Goal: Task Accomplishment & Management: Manage account settings

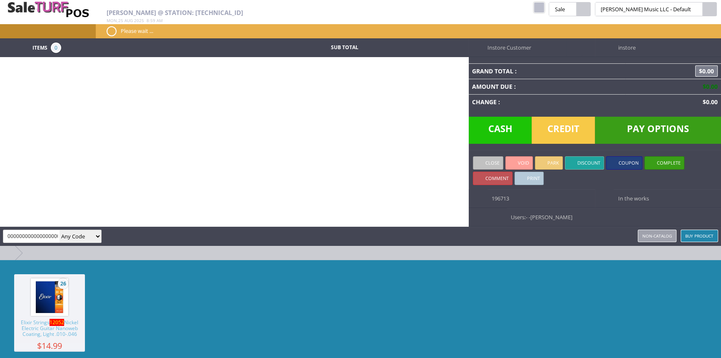
scroll to position [0, 287]
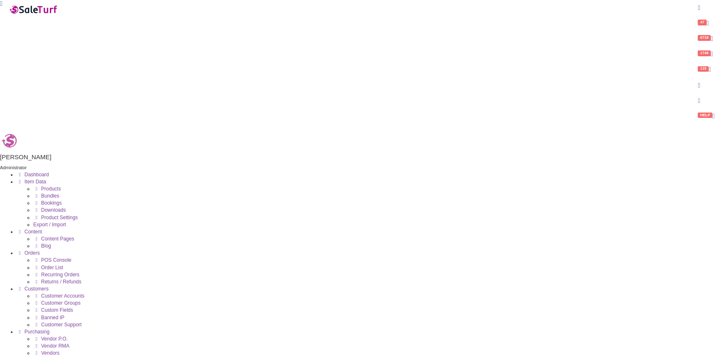
click at [61, 186] on span "Products" at bounding box center [51, 189] width 20 height 6
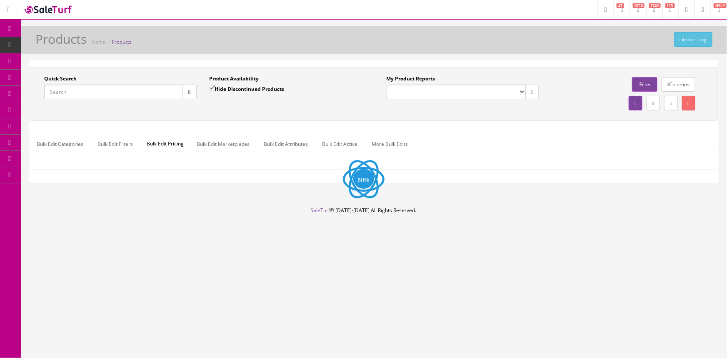
click at [52, 92] on input "Quick Search" at bounding box center [113, 92] width 138 height 15
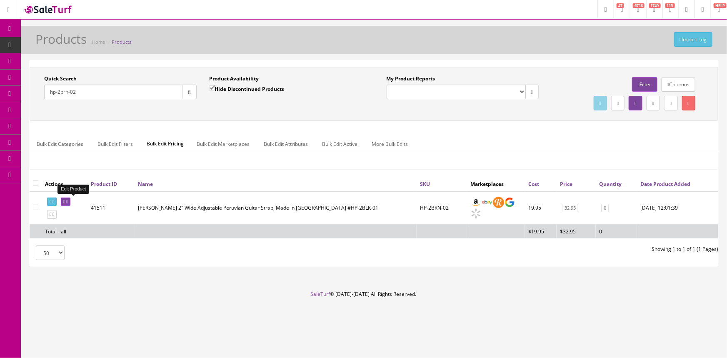
type input "hp-2brn-02"
click at [65, 199] on icon at bounding box center [64, 201] width 2 height 5
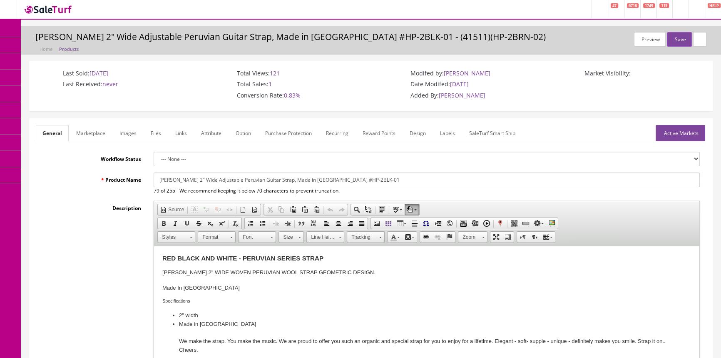
click at [129, 129] on link "Images" at bounding box center [128, 133] width 30 height 16
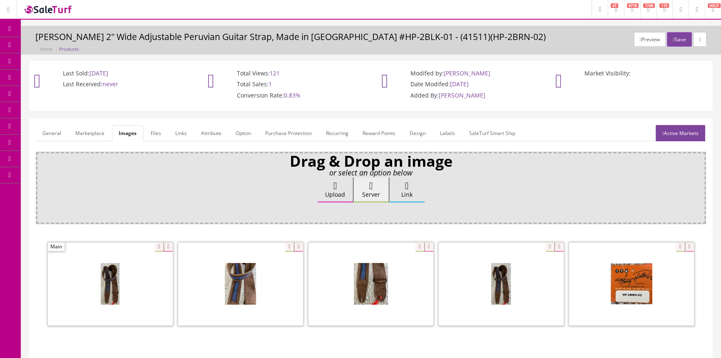
click at [79, 43] on link "Products" at bounding box center [64, 45] width 87 height 16
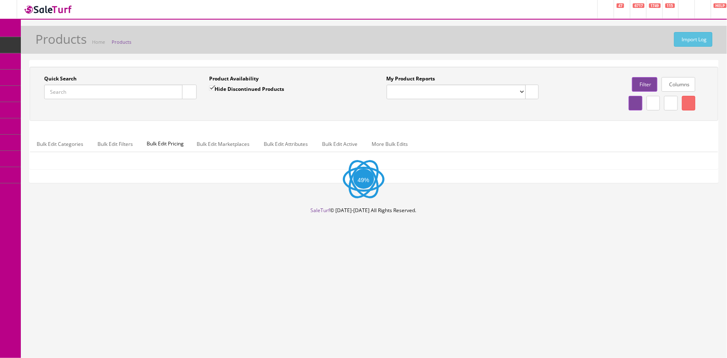
click at [90, 93] on input "Quick Search" at bounding box center [113, 92] width 138 height 15
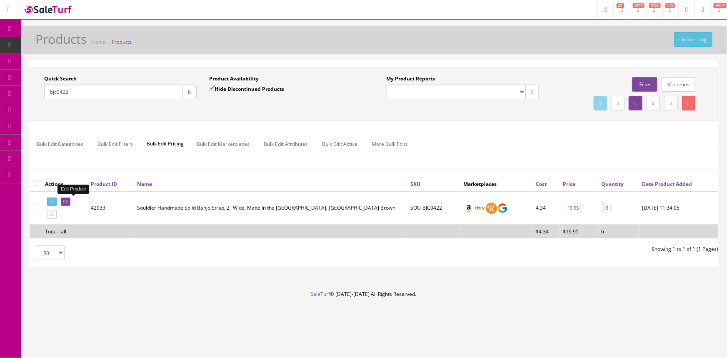
type input "bjc0422"
click at [65, 202] on icon at bounding box center [64, 201] width 2 height 5
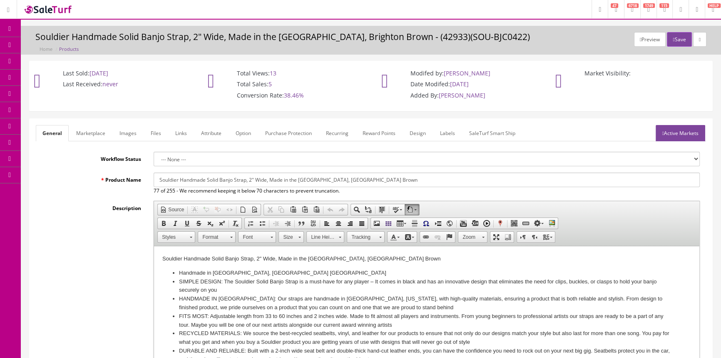
click at [131, 131] on link "Images" at bounding box center [128, 133] width 30 height 16
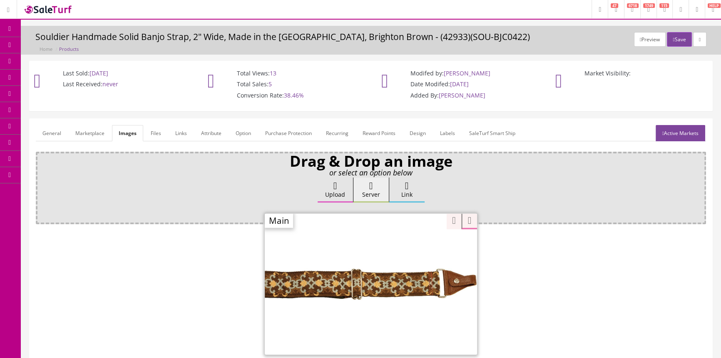
click at [415, 249] on div at bounding box center [371, 284] width 212 height 142
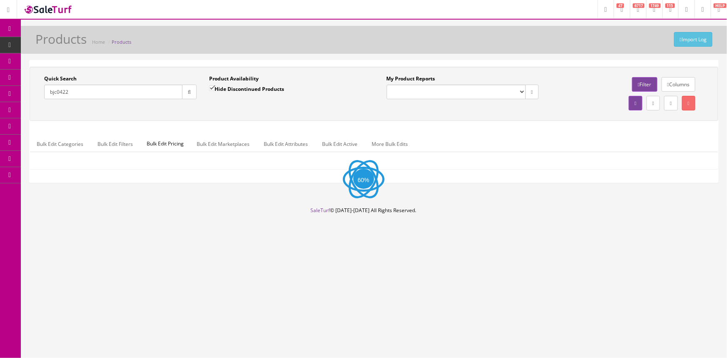
click at [119, 95] on input "bjc0422" at bounding box center [113, 92] width 138 height 15
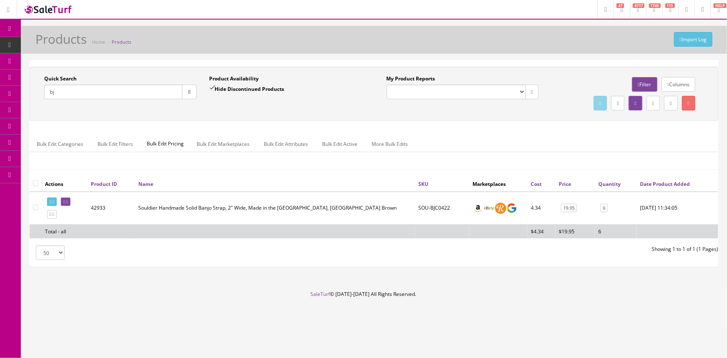
type input "b"
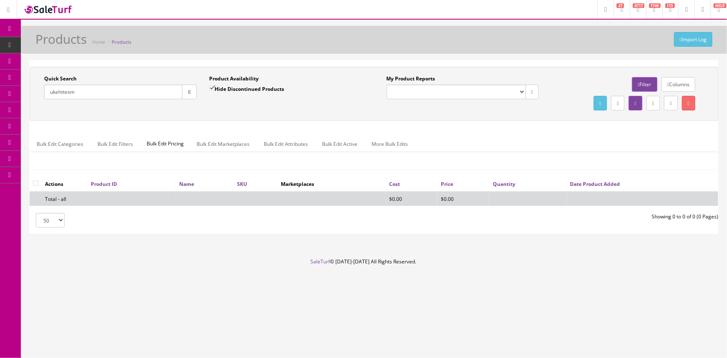
type input "ukehttexm"
click at [213, 88] on input "Hide Discontinued Products" at bounding box center [211, 87] width 5 height 5
checkbox input "false"
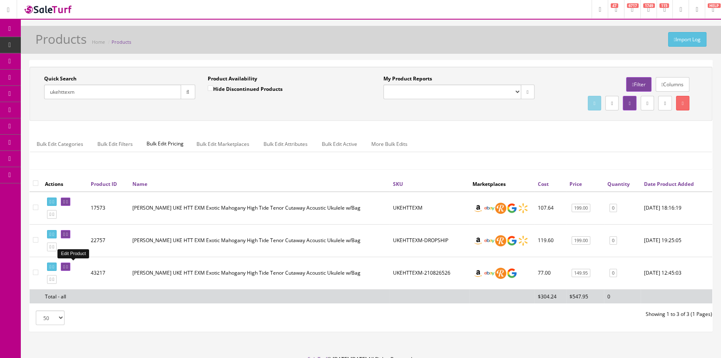
click at [68, 267] on icon at bounding box center [67, 266] width 2 height 5
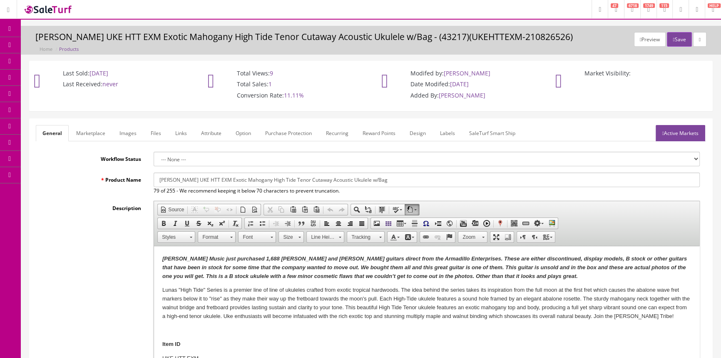
click at [132, 133] on link "Images" at bounding box center [128, 133] width 30 height 16
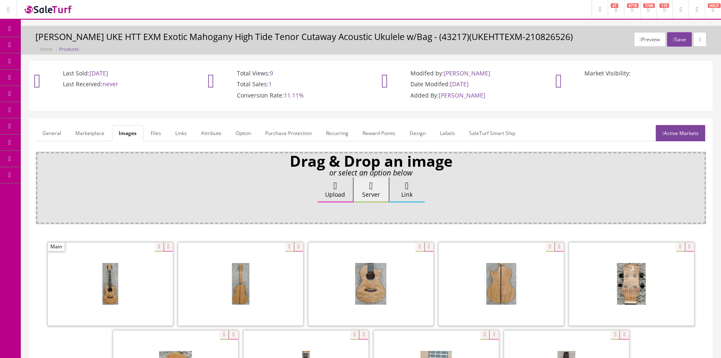
click at [50, 133] on link "General" at bounding box center [52, 133] width 32 height 16
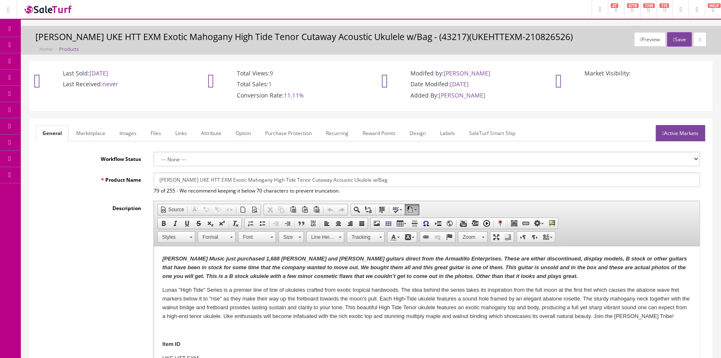
click at [55, 42] on span "Products" at bounding box center [60, 44] width 20 height 7
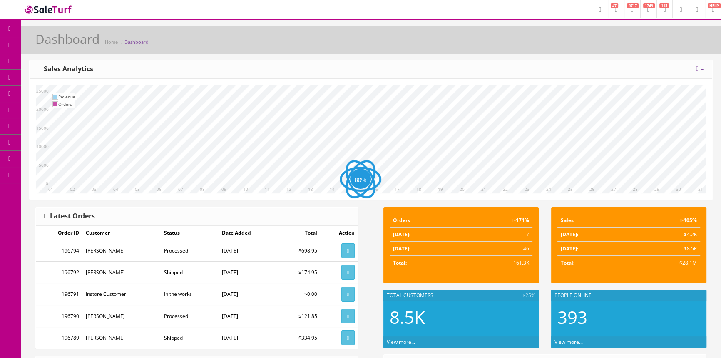
click at [62, 47] on span "Products" at bounding box center [60, 44] width 20 height 7
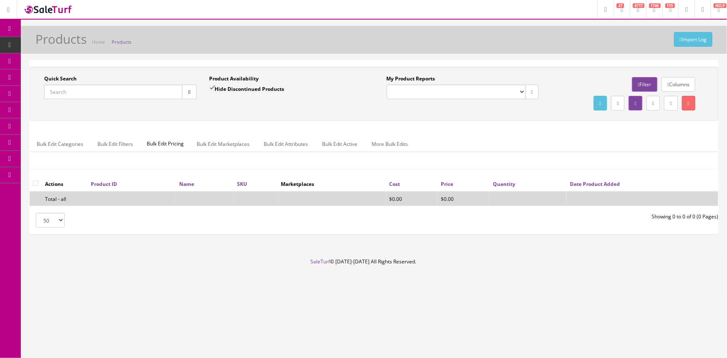
click at [130, 90] on input "Quick Search" at bounding box center [113, 92] width 138 height 15
type input "1896bx-c#"
click at [211, 87] on input "Hide Discontinued Products" at bounding box center [211, 87] width 5 height 5
checkbox input "false"
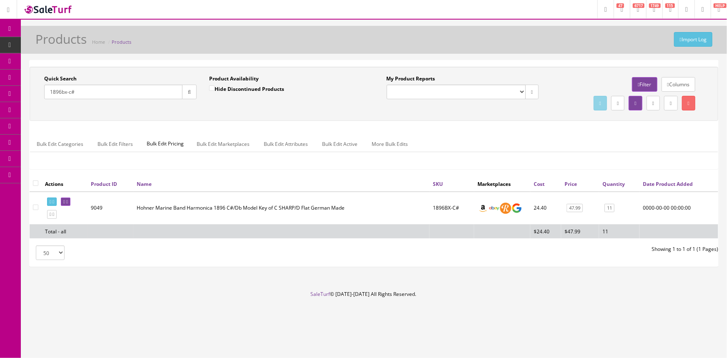
drag, startPoint x: 80, startPoint y: 90, endPoint x: 42, endPoint y: 92, distance: 38.0
click at [42, 92] on div "Quick Search 1896bx-c# Date From" at bounding box center [120, 90] width 165 height 30
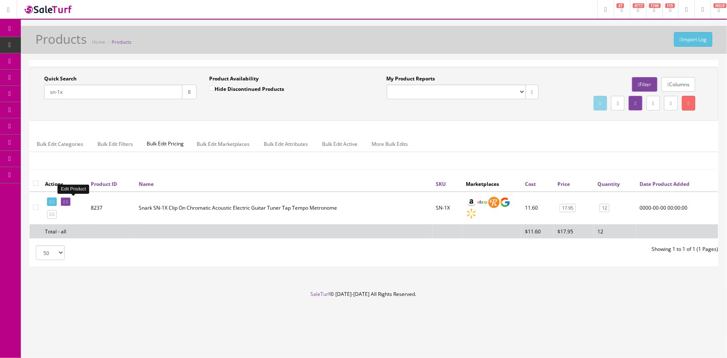
type input "sn-1x"
click at [65, 201] on icon at bounding box center [64, 201] width 2 height 5
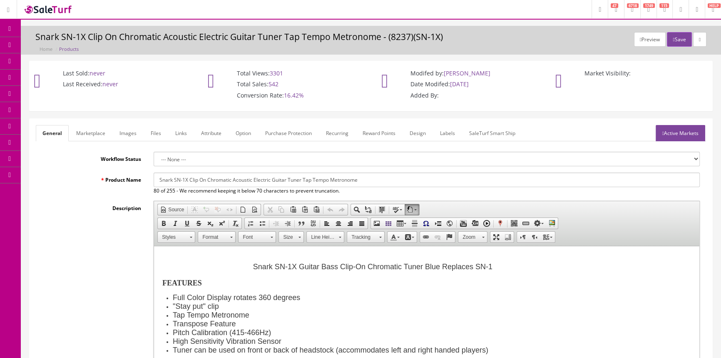
click at [126, 131] on link "Images" at bounding box center [128, 133] width 30 height 16
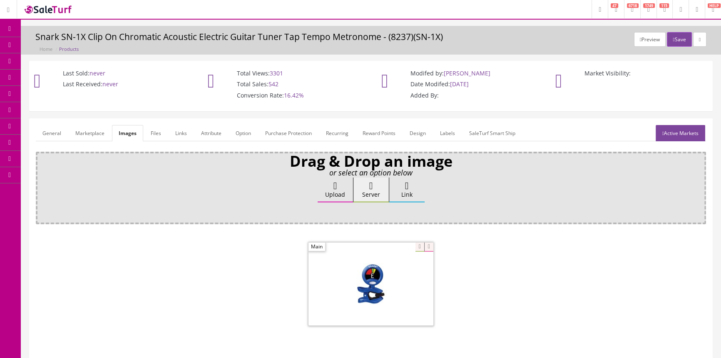
click at [63, 46] on span "Products" at bounding box center [60, 44] width 20 height 7
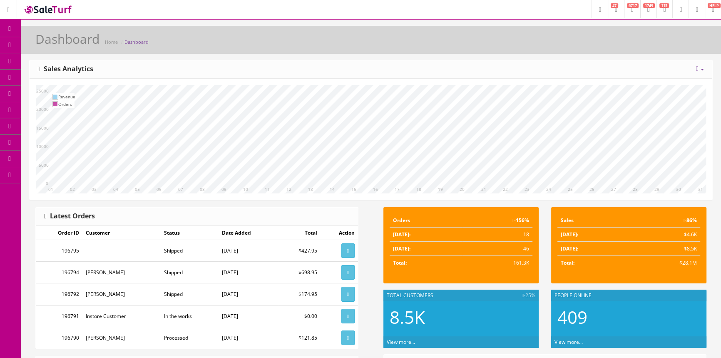
click at [64, 42] on span "Products" at bounding box center [60, 44] width 20 height 7
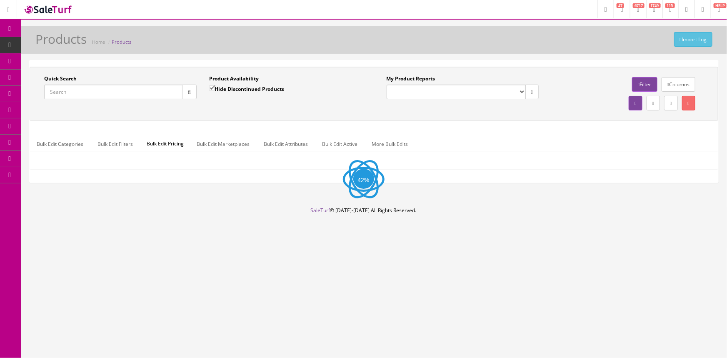
click at [67, 96] on input "Quick Search" at bounding box center [113, 92] width 138 height 15
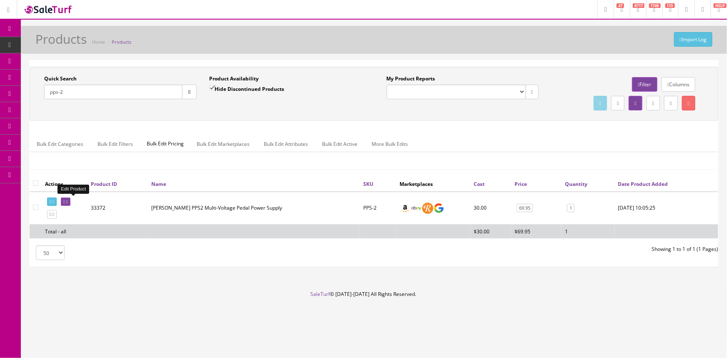
type input "pps-2"
click at [65, 200] on icon at bounding box center [64, 201] width 2 height 5
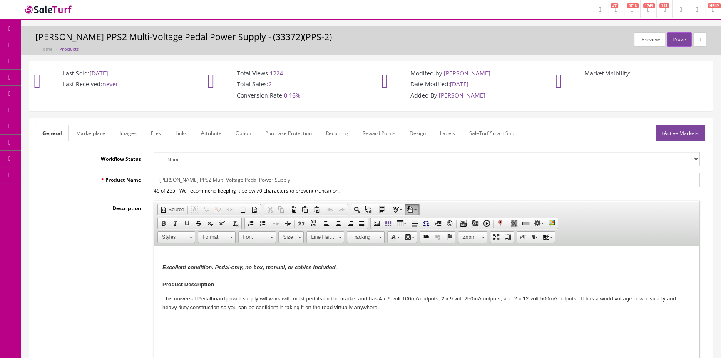
click at [133, 130] on link "Images" at bounding box center [128, 133] width 30 height 16
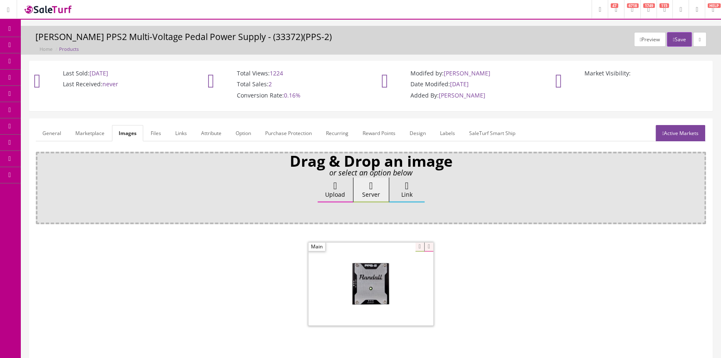
click at [51, 133] on link "General" at bounding box center [52, 133] width 32 height 16
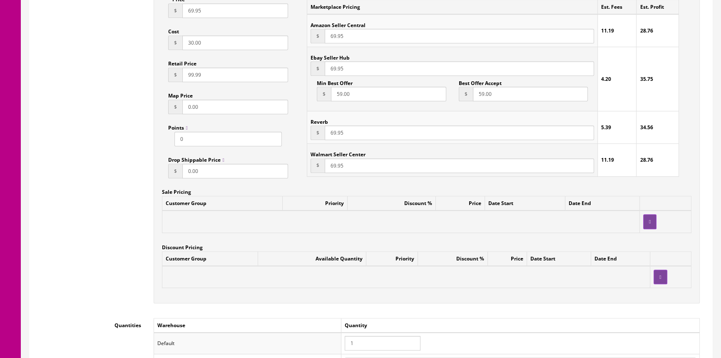
scroll to position [795, 0]
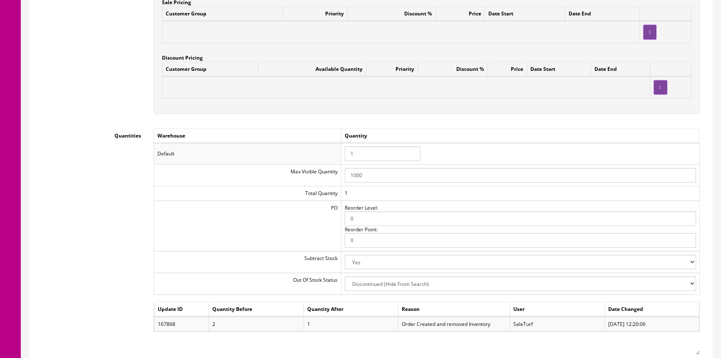
click at [362, 153] on input "1" at bounding box center [383, 153] width 76 height 15
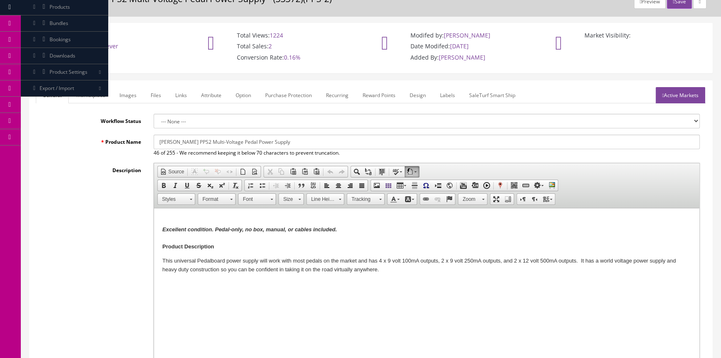
scroll to position [0, 0]
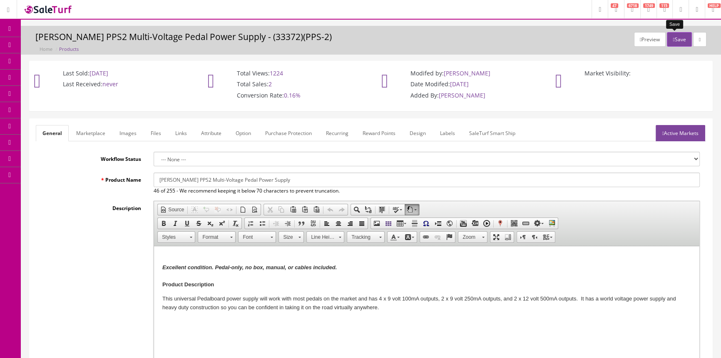
type input "0"
click at [683, 39] on button "Save" at bounding box center [679, 39] width 25 height 15
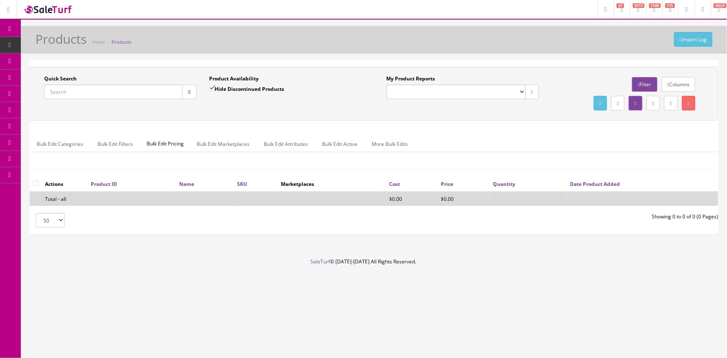
click at [116, 91] on input "Quick Search" at bounding box center [113, 92] width 138 height 15
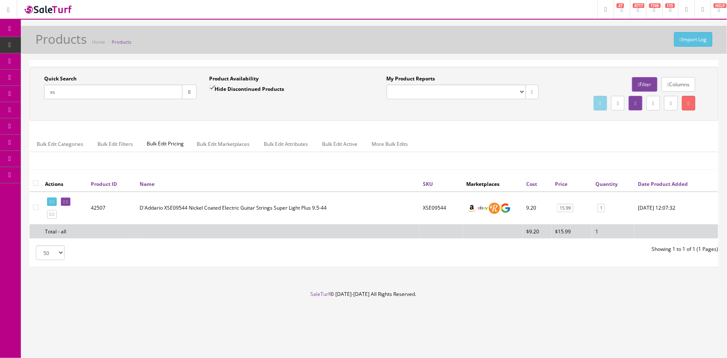
type input "x"
type input "t"
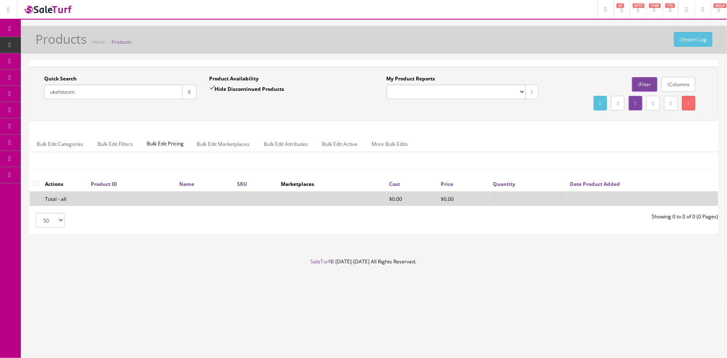
type input "ukehttexm"
click at [212, 86] on input "Hide Discontinued Products" at bounding box center [211, 87] width 5 height 5
checkbox input "false"
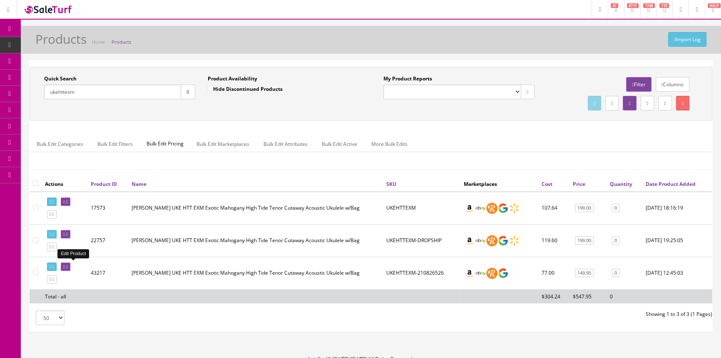
click at [65, 266] on icon at bounding box center [64, 266] width 2 height 5
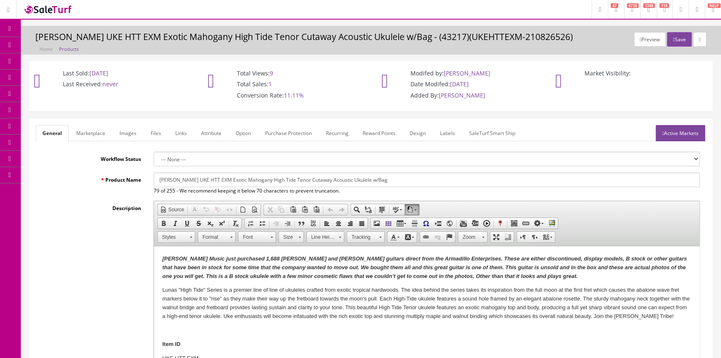
click at [126, 132] on link "Images" at bounding box center [128, 133] width 30 height 16
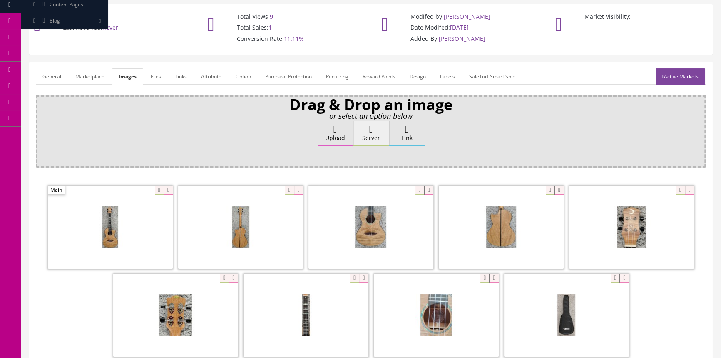
scroll to position [151, 0]
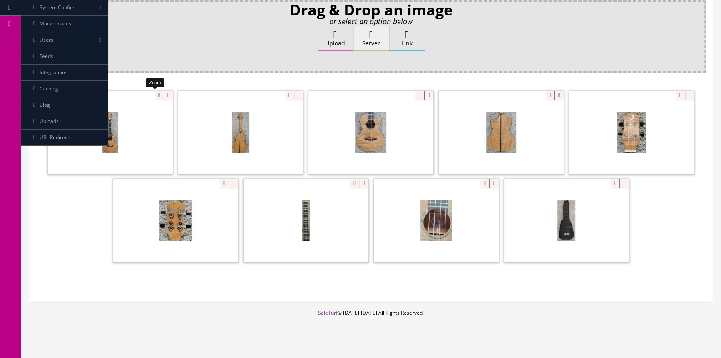
click at [154, 92] on div at bounding box center [110, 132] width 125 height 83
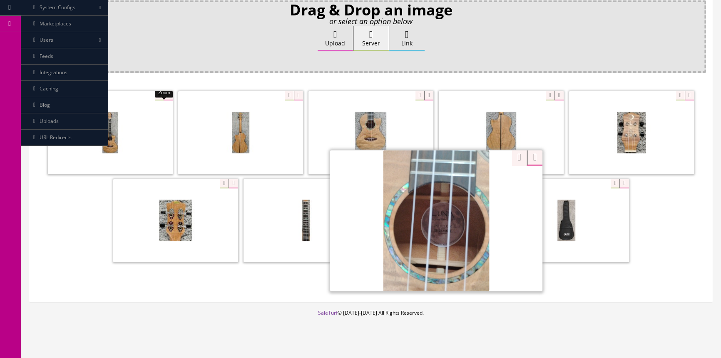
click at [479, 180] on div at bounding box center [436, 220] width 212 height 142
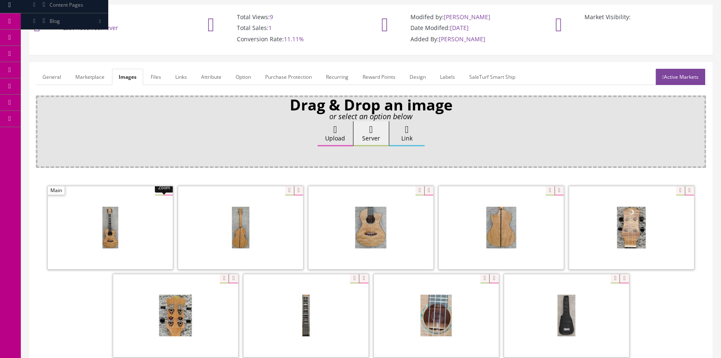
scroll to position [0, 0]
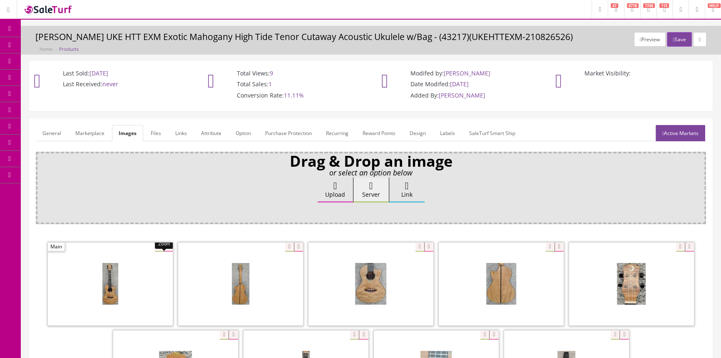
click at [69, 46] on span "Products" at bounding box center [60, 44] width 20 height 7
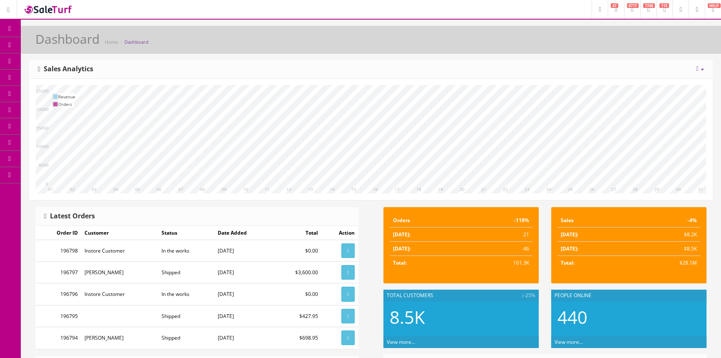
click at [58, 46] on span "Products" at bounding box center [60, 44] width 20 height 7
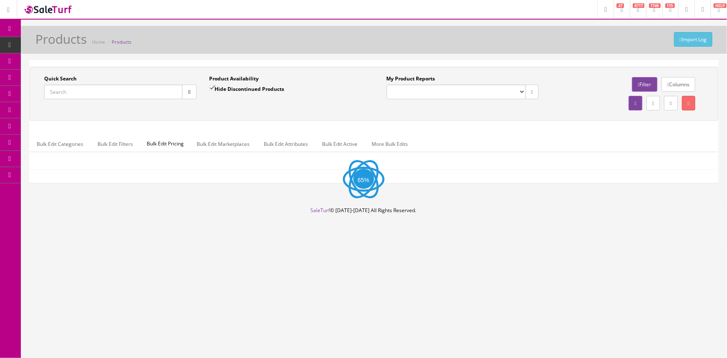
click at [67, 92] on input "Quick Search" at bounding box center [113, 92] width 138 height 15
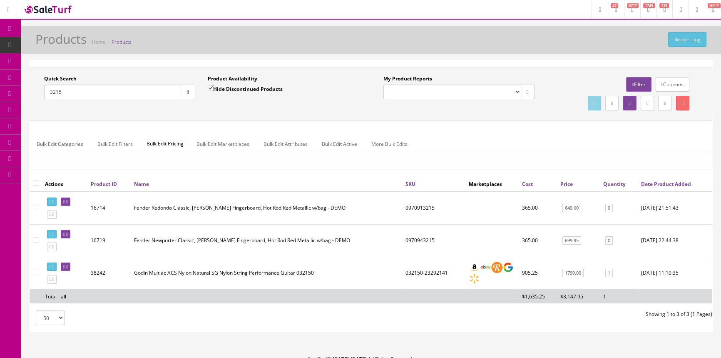
type input "3215"
click at [209, 86] on input "Hide Discontinued Products" at bounding box center [210, 87] width 5 height 5
checkbox input "false"
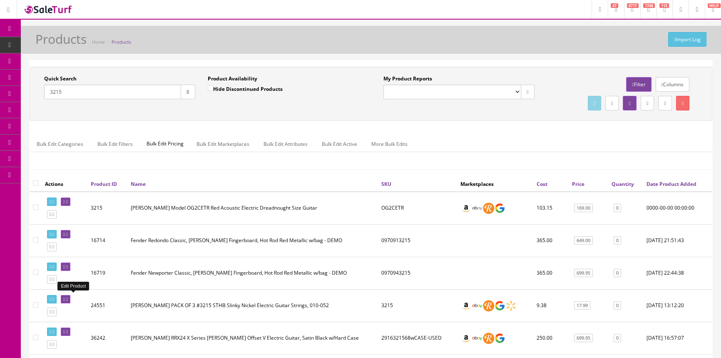
click at [65, 298] on icon at bounding box center [64, 299] width 2 height 5
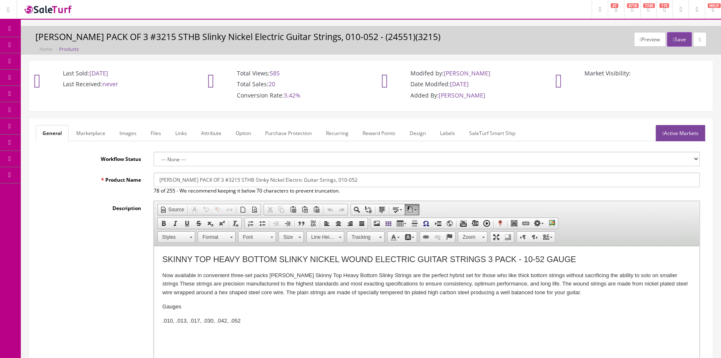
click at [122, 132] on link "Images" at bounding box center [128, 133] width 30 height 16
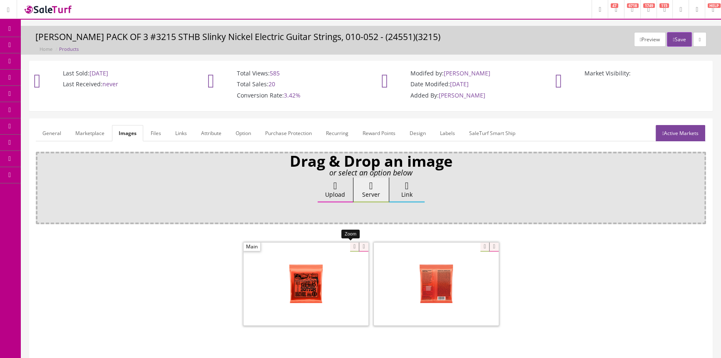
click at [346, 245] on div at bounding box center [306, 283] width 125 height 83
click at [55, 127] on link "General" at bounding box center [52, 133] width 32 height 16
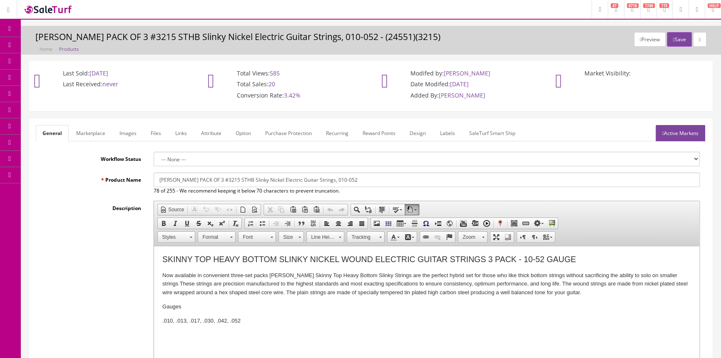
click at [45, 40] on link "Products" at bounding box center [64, 45] width 87 height 16
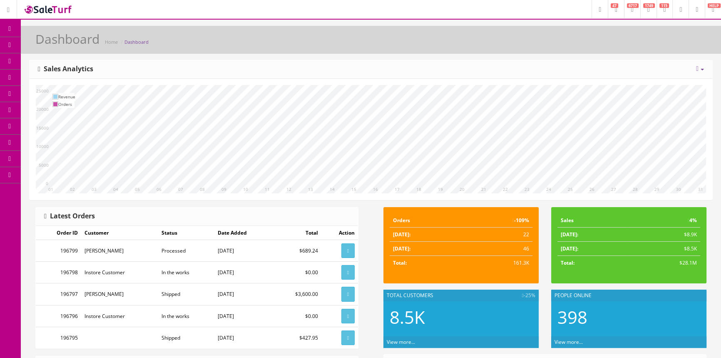
click at [38, 44] on link "Products" at bounding box center [64, 45] width 87 height 16
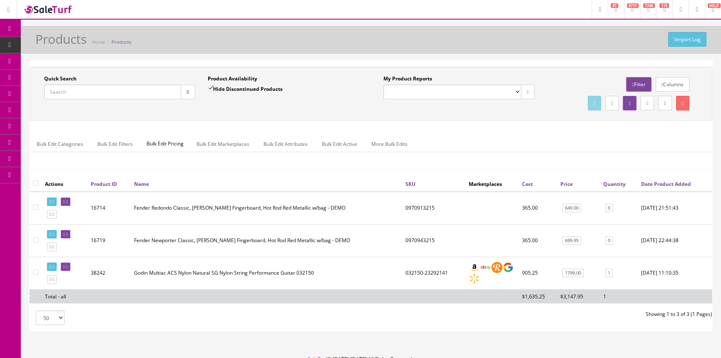
click at [157, 99] on div "Quick Search Date From" at bounding box center [120, 90] width 164 height 30
click at [157, 95] on input "Quick Search" at bounding box center [112, 92] width 137 height 15
click at [157, 92] on input "Quick Search" at bounding box center [112, 92] width 137 height 15
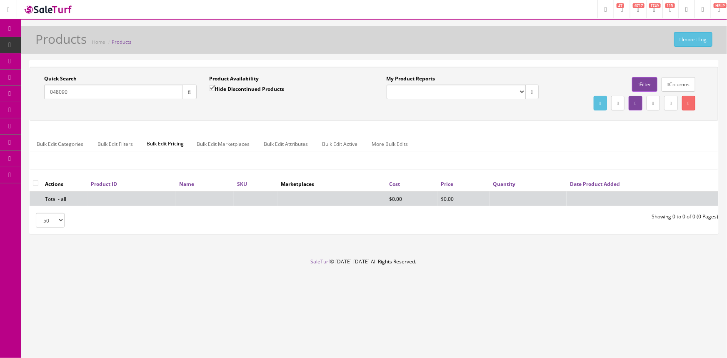
type input "048090"
click at [211, 87] on input "Hide Discontinued Products" at bounding box center [211, 87] width 5 height 5
checkbox input "false"
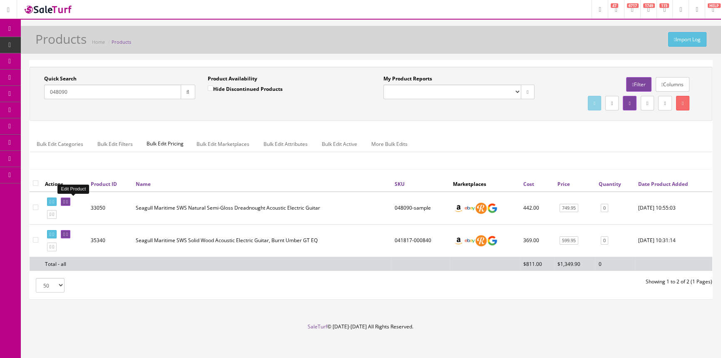
click at [68, 201] on icon at bounding box center [67, 201] width 2 height 5
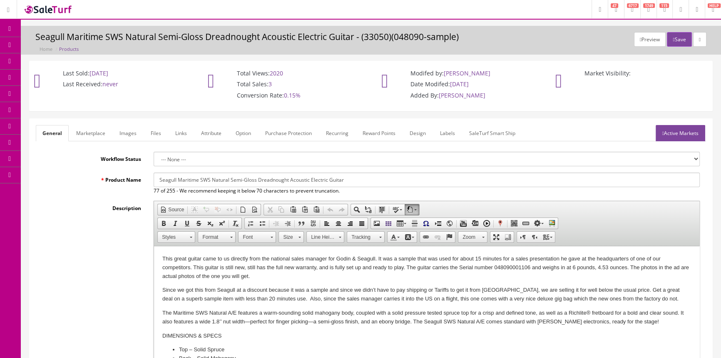
click at [129, 132] on link "Images" at bounding box center [128, 133] width 30 height 16
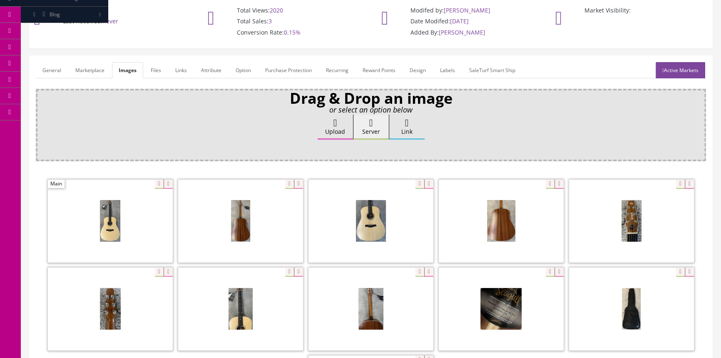
scroll to position [75, 0]
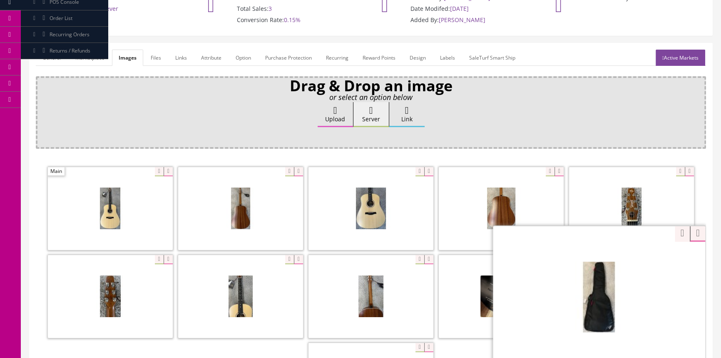
click at [677, 258] on div "Zoom" at bounding box center [599, 296] width 212 height 142
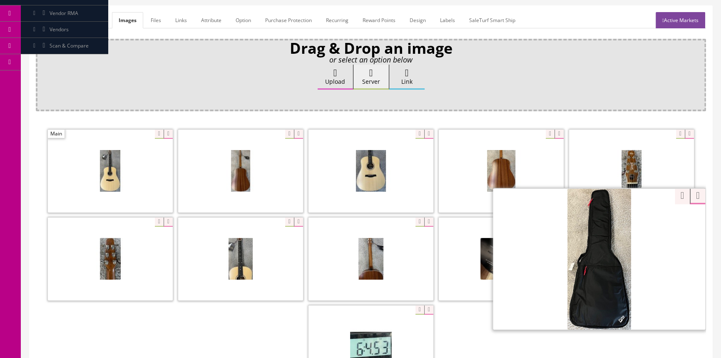
scroll to position [113, 0]
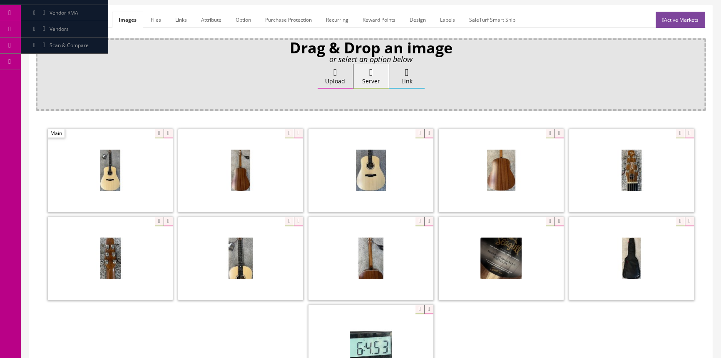
click at [617, 312] on div at bounding box center [371, 259] width 670 height 264
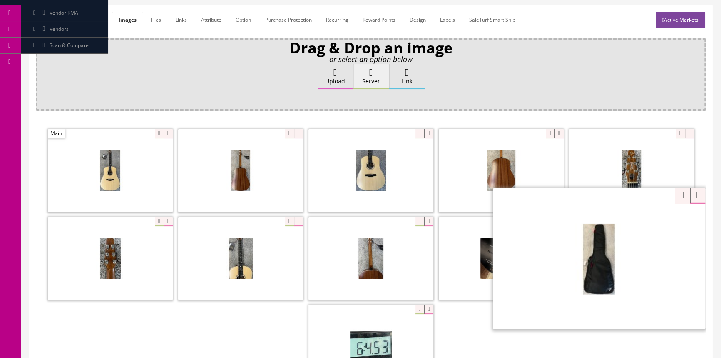
click at [674, 220] on div "Zoom" at bounding box center [599, 258] width 212 height 142
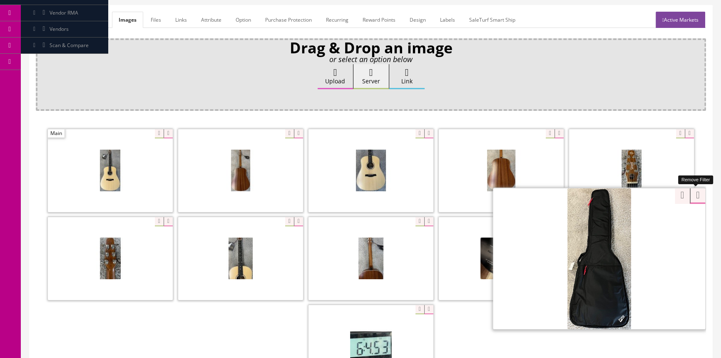
click at [699, 196] on div at bounding box center [371, 259] width 670 height 264
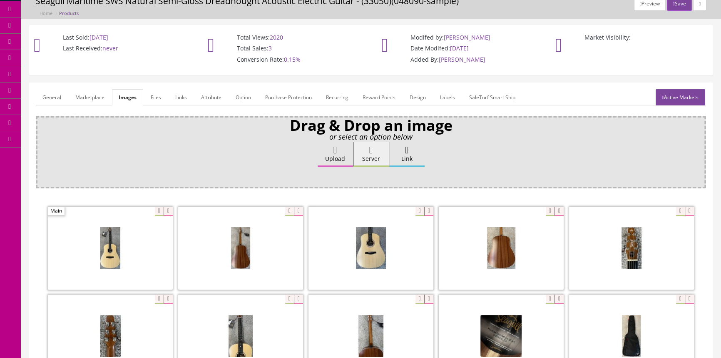
scroll to position [0, 0]
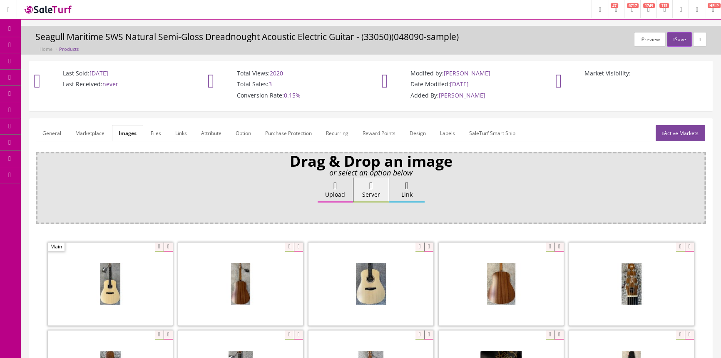
click at [88, 42] on link "Products" at bounding box center [64, 45] width 87 height 16
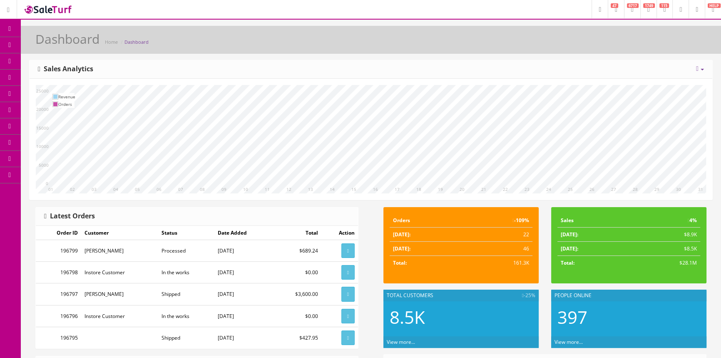
click at [58, 46] on span "Products" at bounding box center [60, 44] width 20 height 7
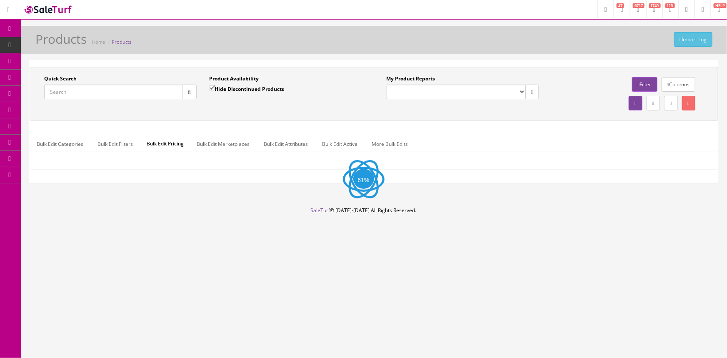
click at [116, 87] on input "Quick Search" at bounding box center [113, 92] width 138 height 15
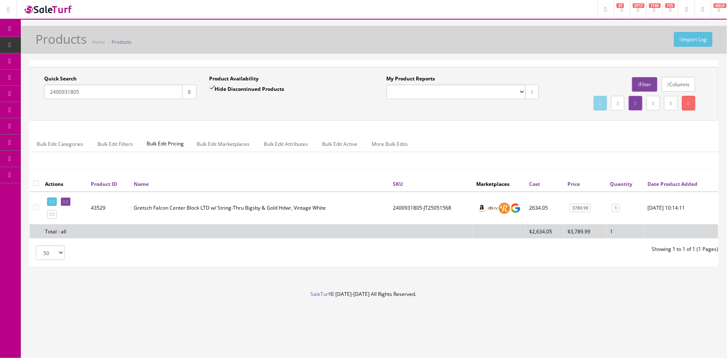
type input "2400931805"
click at [212, 87] on input "Hide Discontinued Products" at bounding box center [211, 87] width 5 height 5
checkbox input "false"
click at [68, 200] on icon at bounding box center [67, 201] width 2 height 5
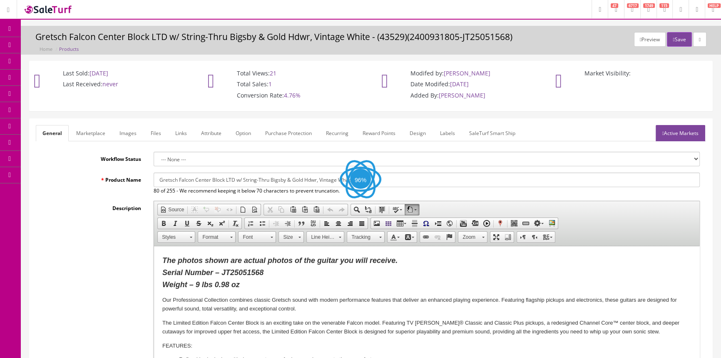
click at [133, 137] on link "Images" at bounding box center [128, 133] width 30 height 16
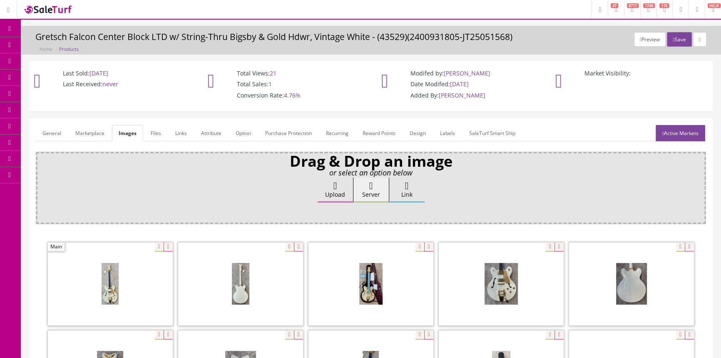
scroll to position [37, 0]
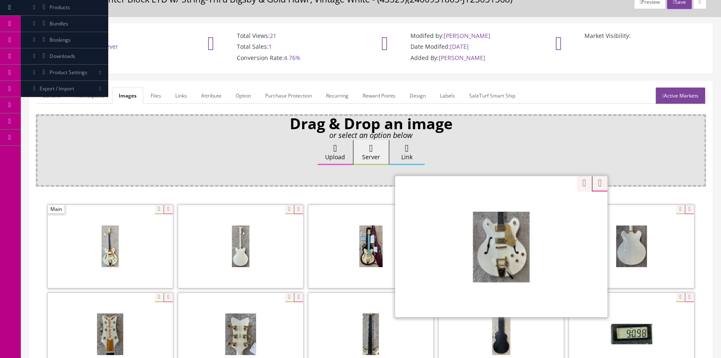
click at [545, 209] on div "Zoom" at bounding box center [501, 246] width 212 height 142
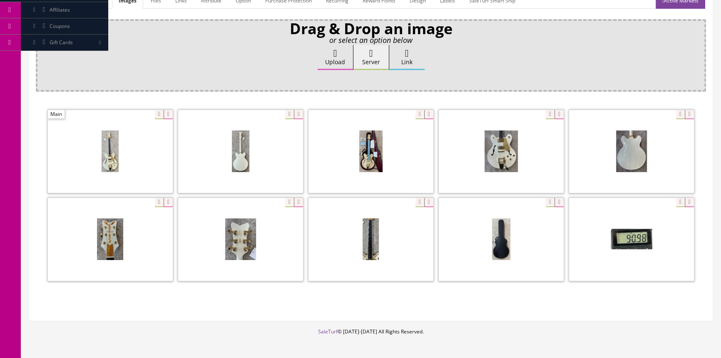
scroll to position [151, 0]
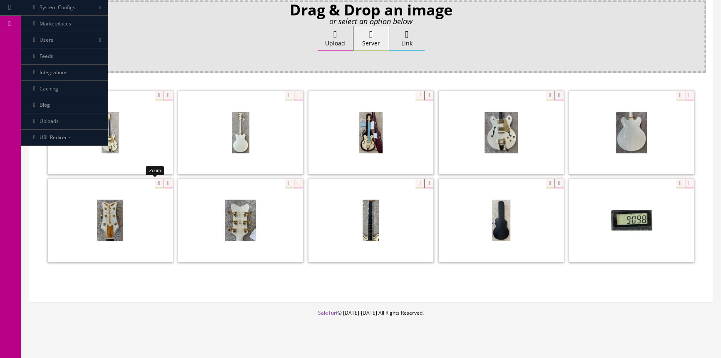
click at [158, 184] on div at bounding box center [110, 220] width 125 height 83
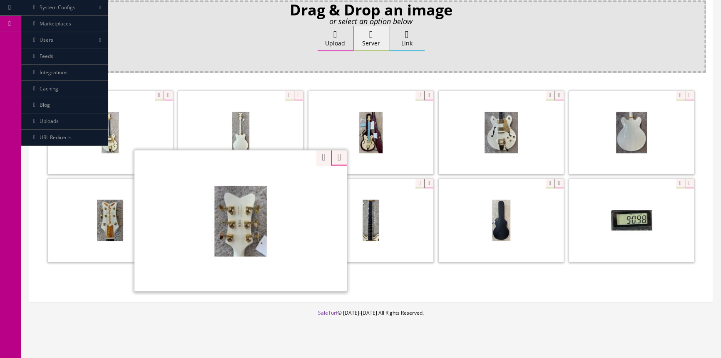
click at [288, 182] on div "Zoom" at bounding box center [241, 220] width 212 height 142
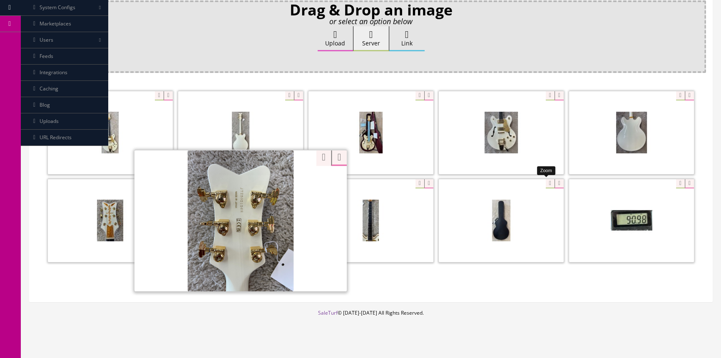
click at [546, 182] on div at bounding box center [501, 220] width 125 height 83
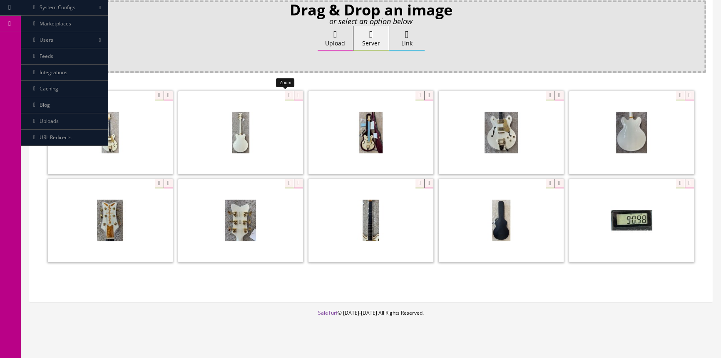
click at [288, 95] on div at bounding box center [240, 132] width 125 height 83
click at [333, 68] on div "Drag & Drop an image or select an option below Upload Server Link Ok WM Left To…" at bounding box center [371, 147] width 670 height 295
click at [168, 95] on icon at bounding box center [168, 95] width 9 height 9
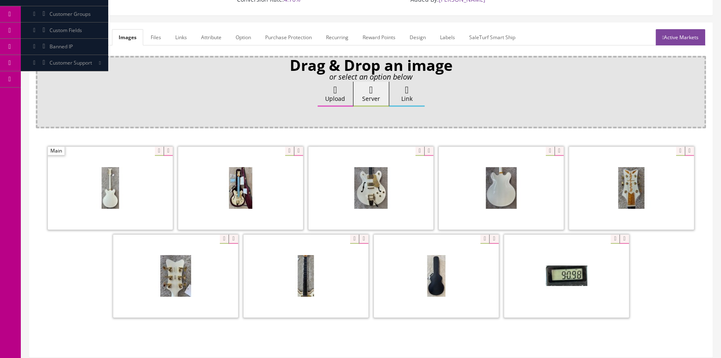
scroll to position [0, 0]
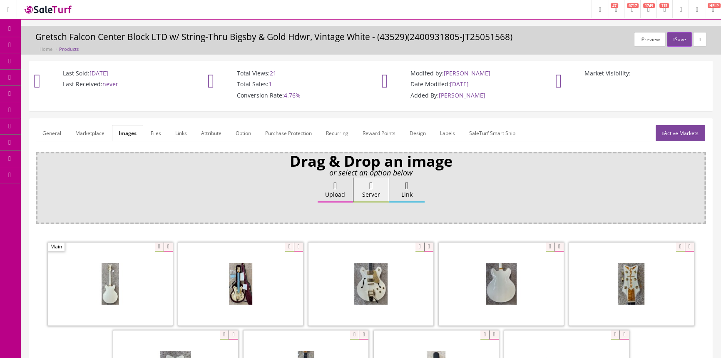
click at [6, 25] on icon at bounding box center [9, 28] width 9 height 7
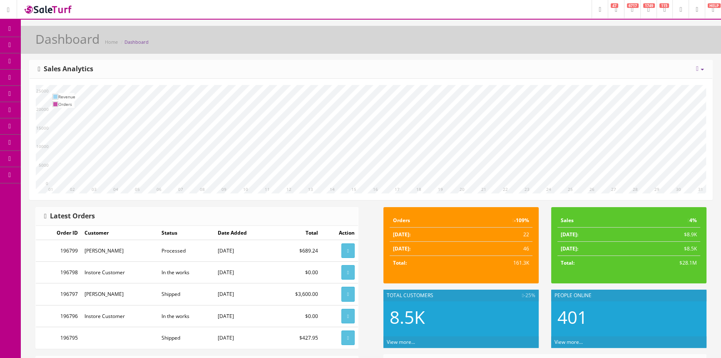
click at [60, 47] on span "Products" at bounding box center [60, 44] width 20 height 7
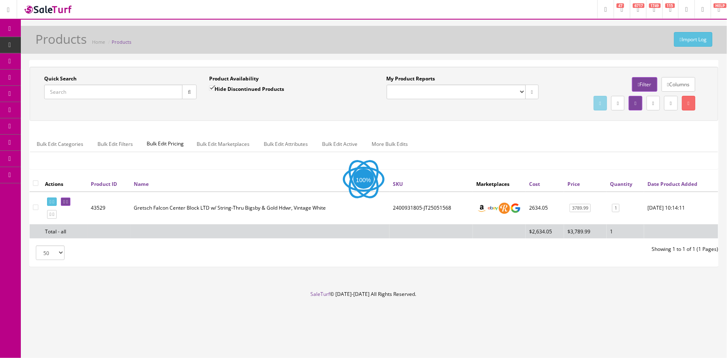
click at [63, 90] on input "Quick Search" at bounding box center [113, 92] width 138 height 15
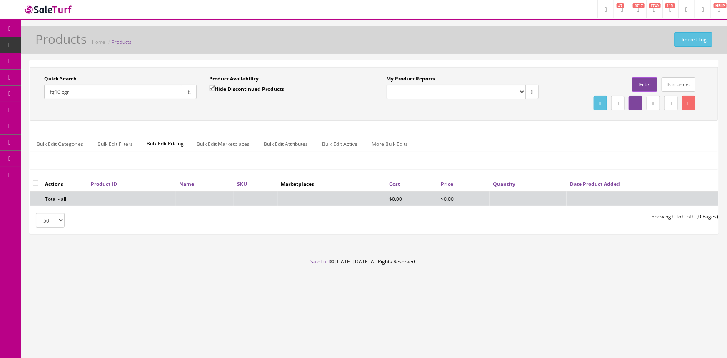
click at [50, 91] on input "fg10 cgr" at bounding box center [113, 92] width 138 height 15
click at [51, 92] on input "fg10 cgr" at bounding box center [113, 92] width 138 height 15
type input "fng10 cgr"
click at [211, 87] on input "Hide Discontinued Products" at bounding box center [211, 87] width 5 height 5
checkbox input "false"
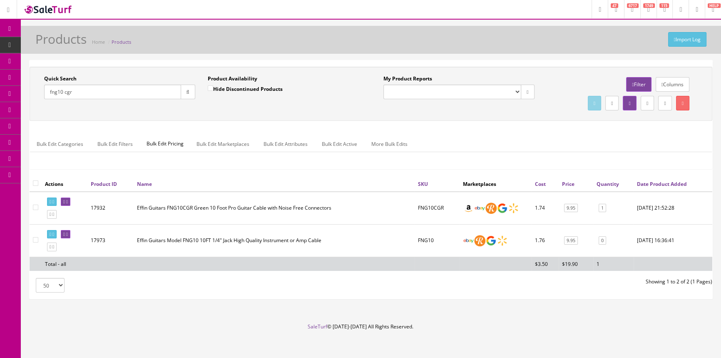
drag, startPoint x: 75, startPoint y: 89, endPoint x: 33, endPoint y: 93, distance: 41.9
click at [33, 93] on div "Quick Search fng10 cgr Date From Product Availability Hide Discontinued Product…" at bounding box center [201, 90] width 339 height 30
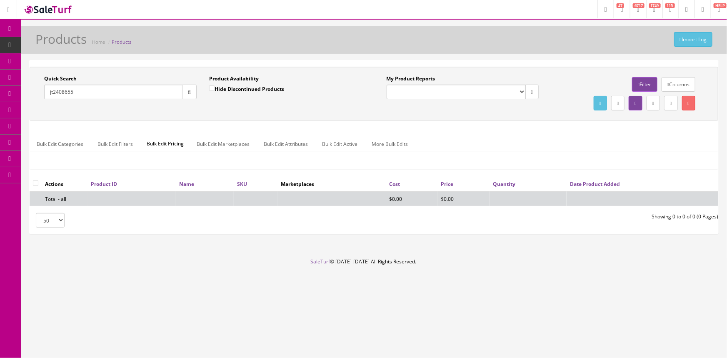
type input "jt2408655"
click at [212, 87] on input "Hide Discontinued Products" at bounding box center [211, 87] width 5 height 5
checkbox input "false"
click at [103, 90] on input "jt2408655" at bounding box center [113, 92] width 138 height 15
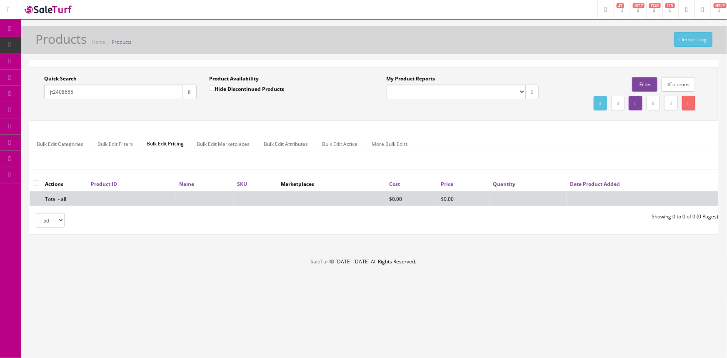
click at [103, 90] on input "jt2408655" at bounding box center [113, 92] width 138 height 15
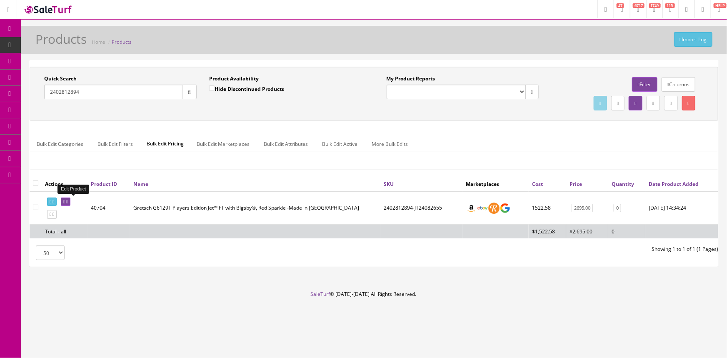
type input "2402812894"
click at [70, 201] on link at bounding box center [66, 201] width 10 height 9
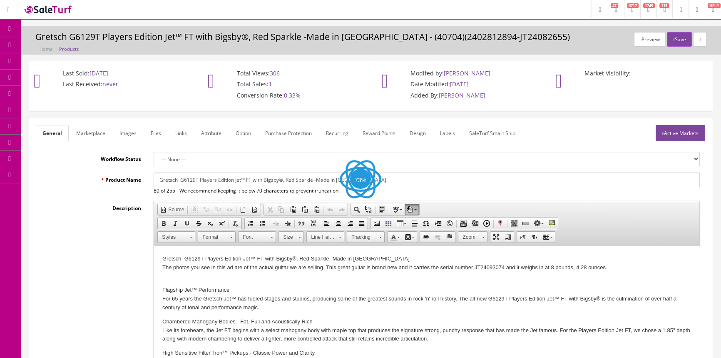
click at [135, 136] on link "Images" at bounding box center [128, 133] width 30 height 16
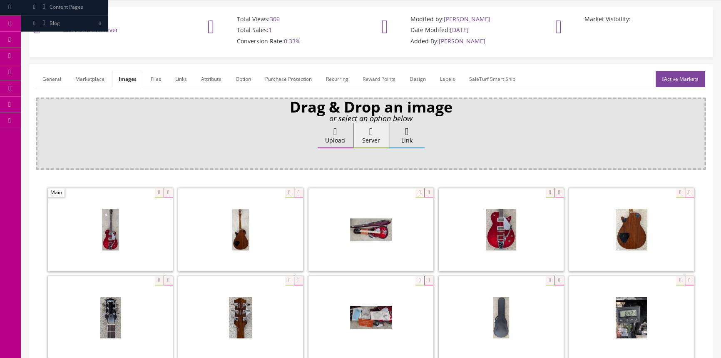
scroll to position [113, 0]
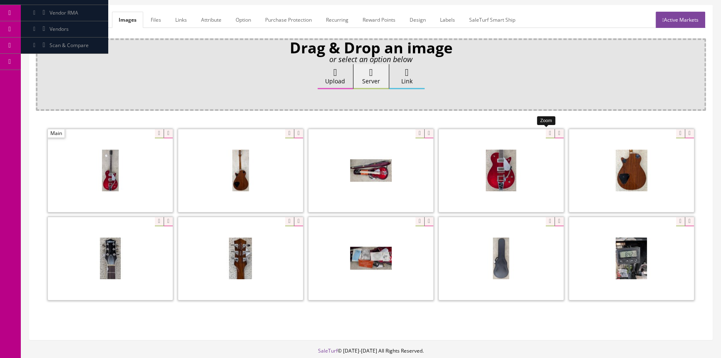
click at [546, 133] on div at bounding box center [501, 170] width 125 height 83
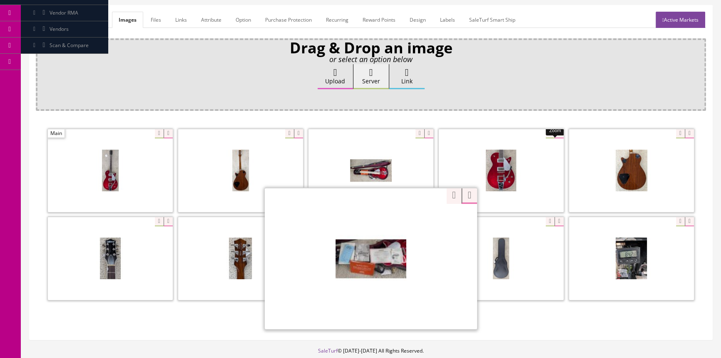
click at [416, 217] on div "Zoom" at bounding box center [371, 258] width 212 height 142
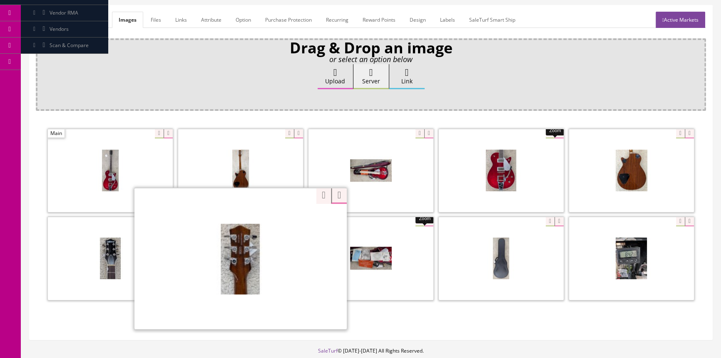
click at [282, 222] on div "Zoom" at bounding box center [241, 258] width 212 height 142
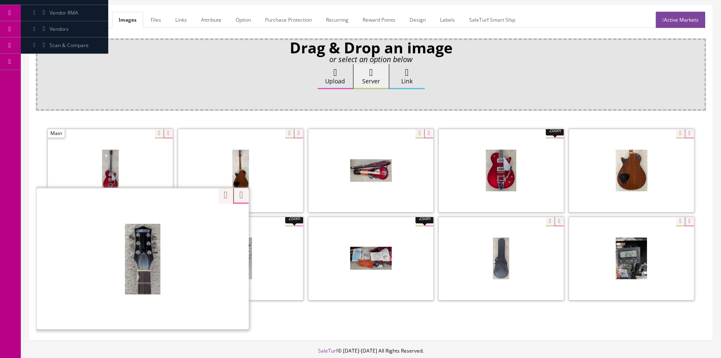
click at [157, 218] on div "Zoom" at bounding box center [143, 258] width 212 height 142
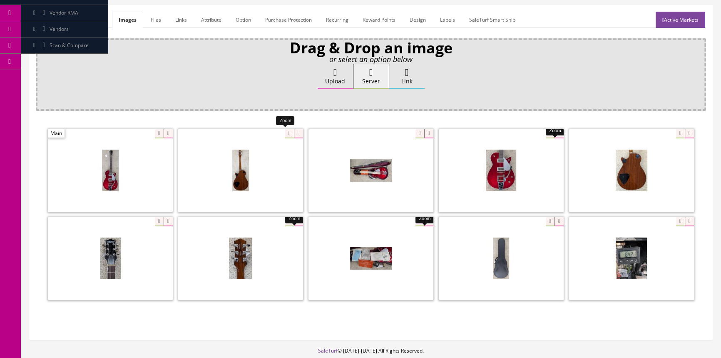
click at [284, 135] on div at bounding box center [240, 170] width 125 height 83
click at [151, 135] on div at bounding box center [110, 170] width 125 height 83
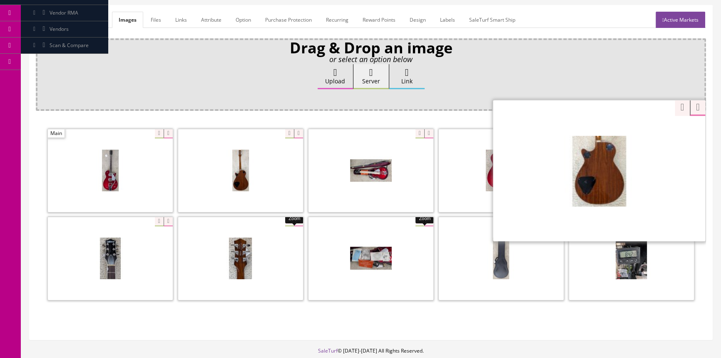
click at [677, 134] on div "Zoom" at bounding box center [599, 171] width 212 height 142
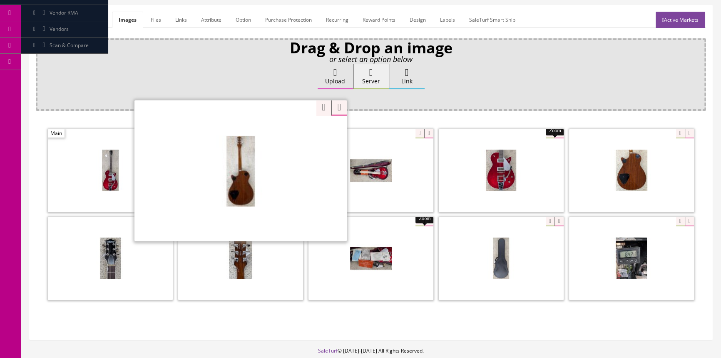
click at [287, 132] on div "Zoom" at bounding box center [241, 171] width 212 height 142
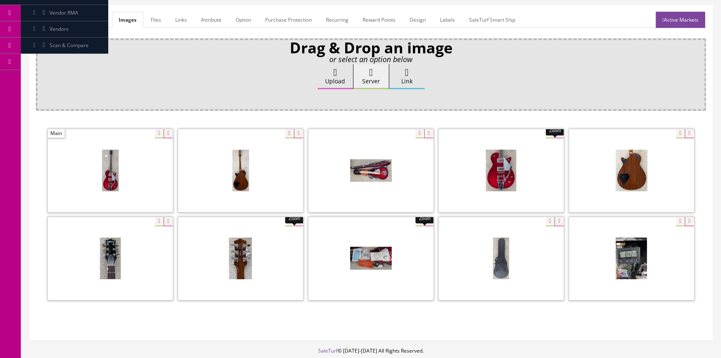
click at [263, 81] on div "Upload Server Link Ok" at bounding box center [371, 84] width 659 height 41
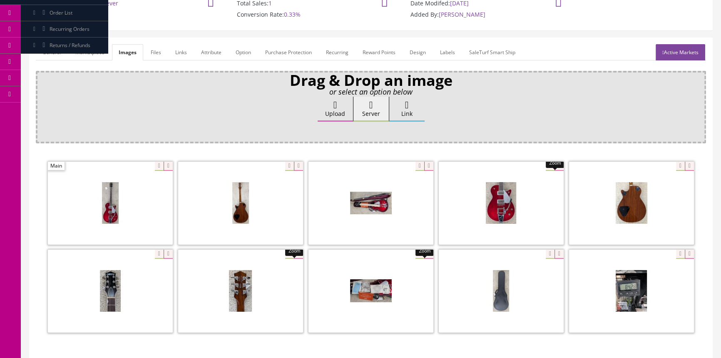
scroll to position [0, 0]
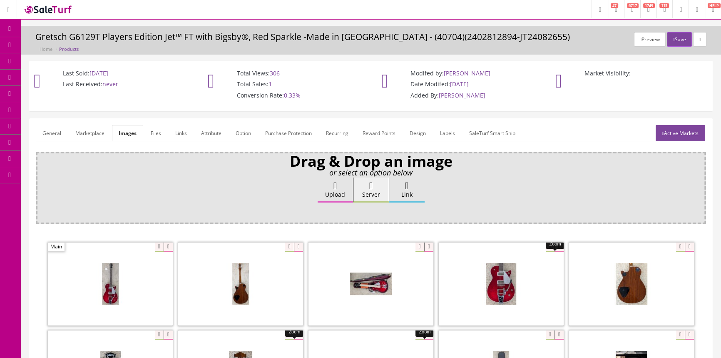
click at [70, 42] on span "Products" at bounding box center [60, 44] width 20 height 7
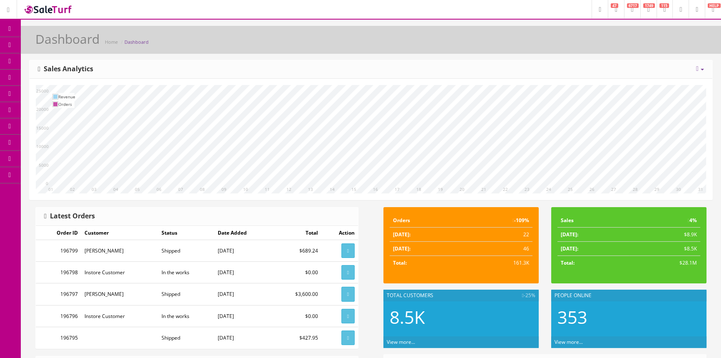
click at [66, 42] on span "Products" at bounding box center [60, 44] width 20 height 7
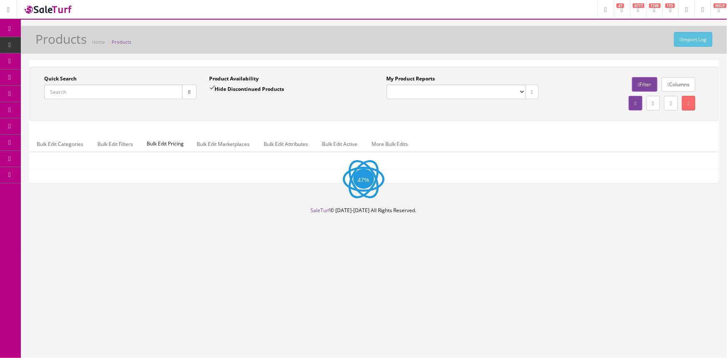
click at [108, 90] on input "Quick Search" at bounding box center [113, 92] width 138 height 15
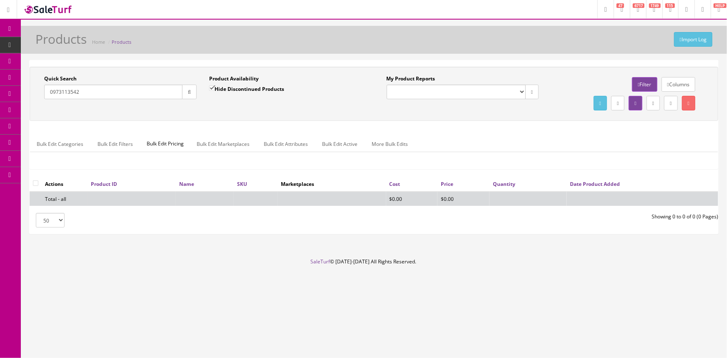
type input "0973113542"
click at [212, 87] on input "Hide Discontinued Products" at bounding box center [211, 87] width 5 height 5
checkbox input "false"
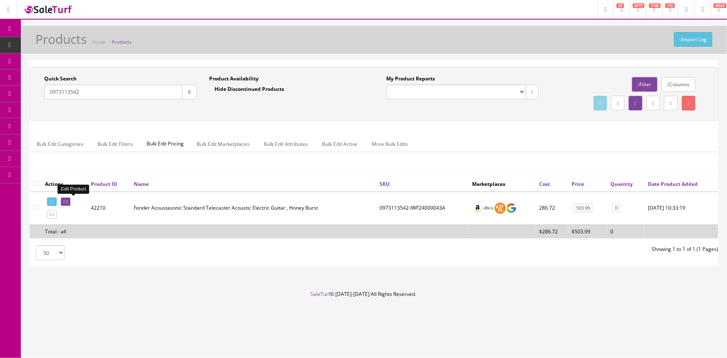
click at [65, 202] on icon at bounding box center [64, 201] width 2 height 5
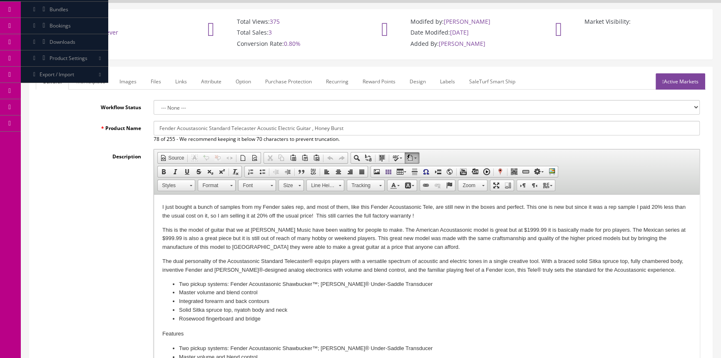
scroll to position [37, 0]
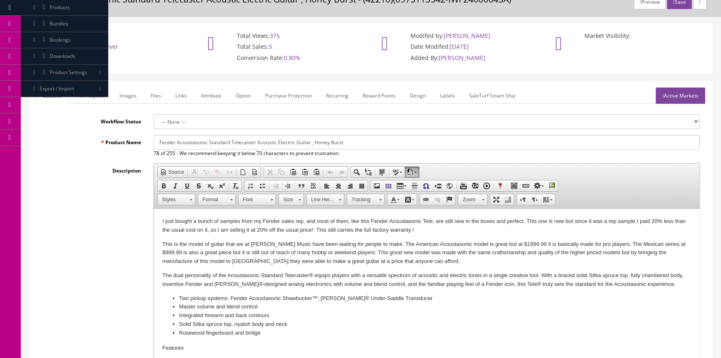
click at [123, 95] on link "Images" at bounding box center [128, 95] width 30 height 16
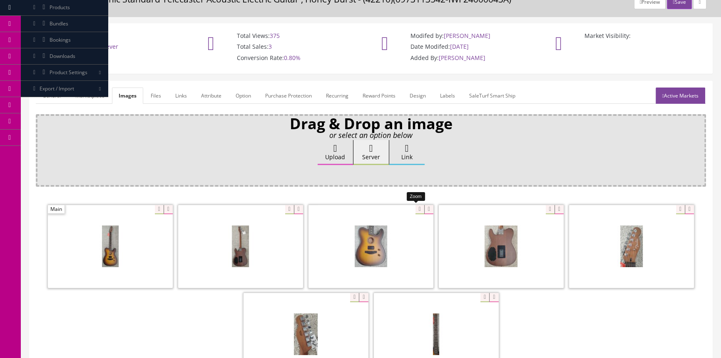
click at [414, 208] on div at bounding box center [371, 245] width 125 height 83
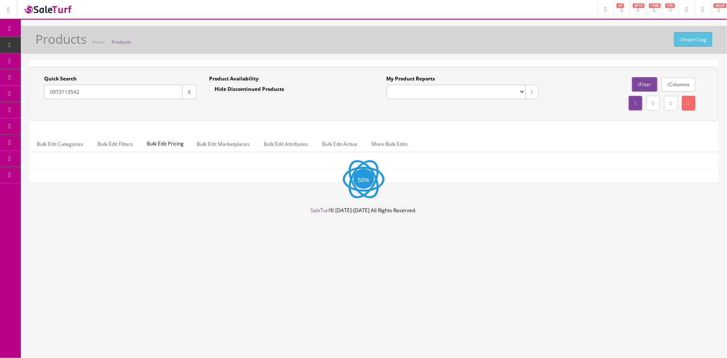
click at [118, 95] on input "0973113542" at bounding box center [113, 92] width 138 height 15
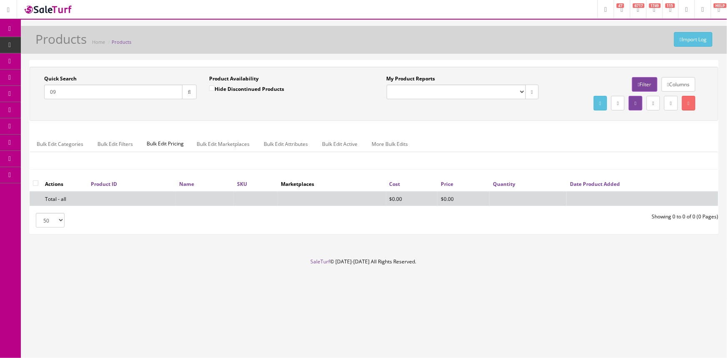
type input "0"
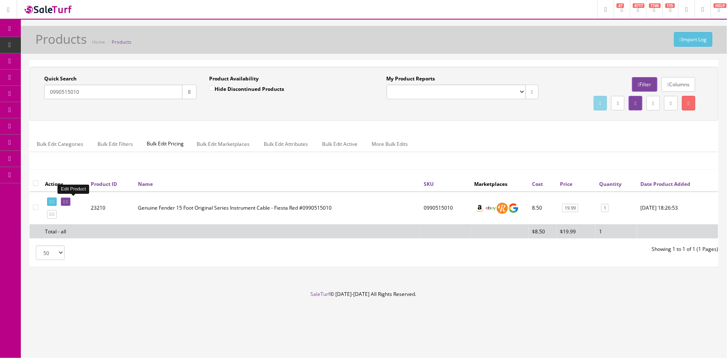
type input "0990515010"
click at [68, 202] on icon at bounding box center [67, 201] width 2 height 5
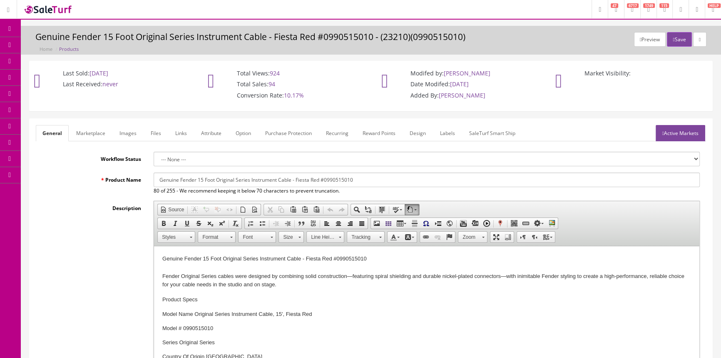
click at [61, 40] on link "Products" at bounding box center [64, 45] width 87 height 16
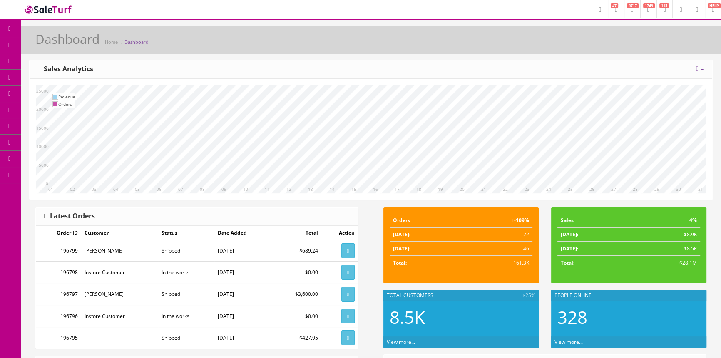
click at [62, 44] on span "Products" at bounding box center [60, 44] width 20 height 7
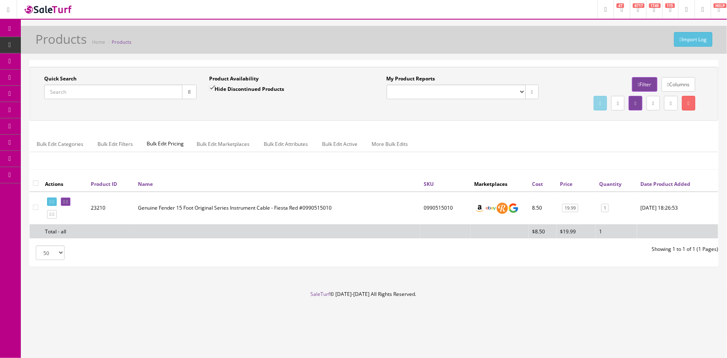
click at [117, 92] on input "Quick Search" at bounding box center [113, 92] width 138 height 15
type input "mx25087631"
click at [209, 87] on input "Hide Discontinued Products" at bounding box center [211, 87] width 5 height 5
checkbox input "false"
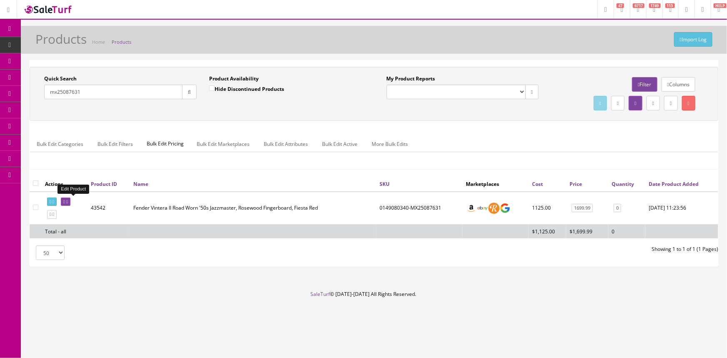
click at [65, 200] on icon at bounding box center [64, 201] width 2 height 5
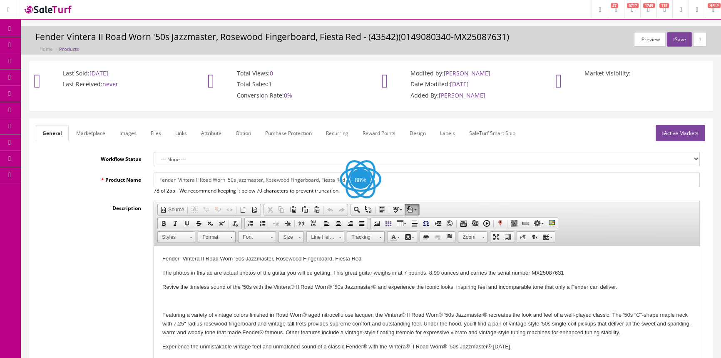
click at [132, 132] on link "Images" at bounding box center [128, 133] width 30 height 16
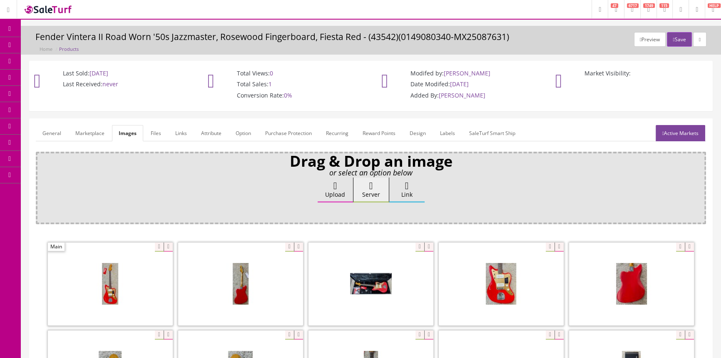
click at [56, 130] on link "General" at bounding box center [52, 133] width 32 height 16
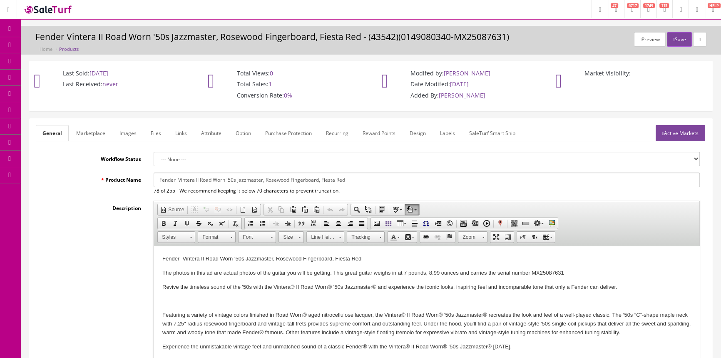
click at [86, 43] on link "Products" at bounding box center [64, 45] width 87 height 16
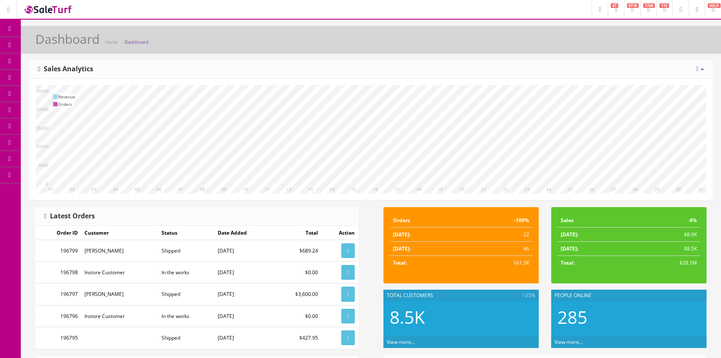
click at [70, 43] on span "Products" at bounding box center [60, 44] width 20 height 7
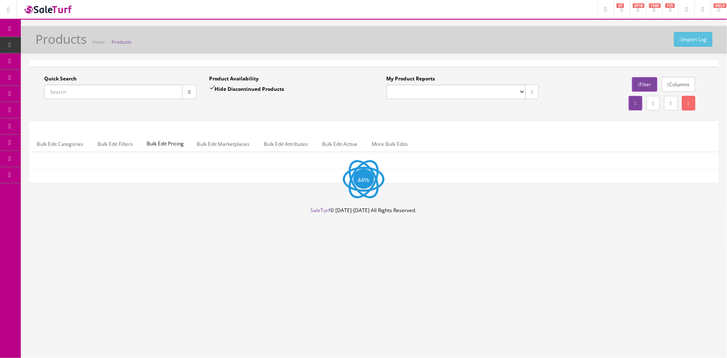
click at [80, 86] on input "Quick Search" at bounding box center [113, 92] width 138 height 15
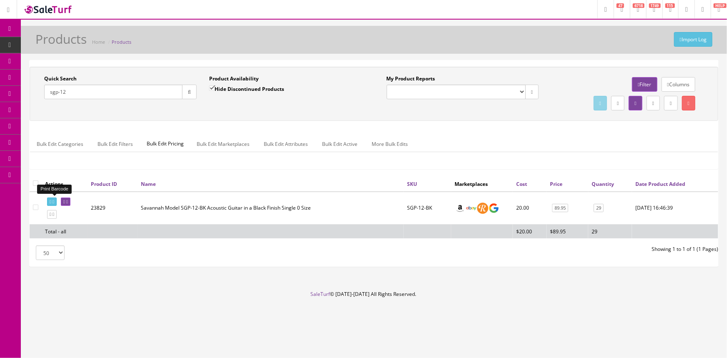
type input "sgp-12"
click at [51, 201] on icon at bounding box center [51, 201] width 2 height 5
click at [55, 42] on span "Products" at bounding box center [64, 44] width 20 height 7
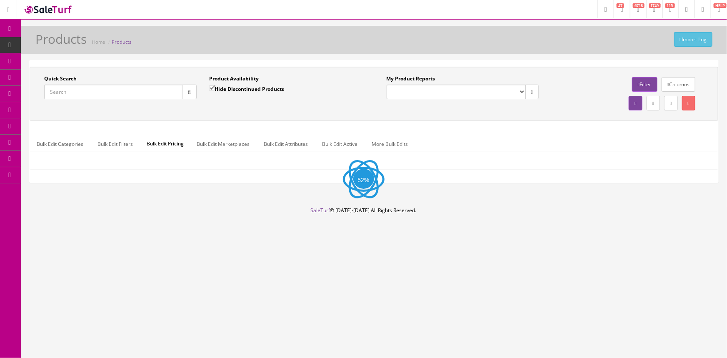
click at [94, 95] on input "Quick Search" at bounding box center [113, 92] width 138 height 15
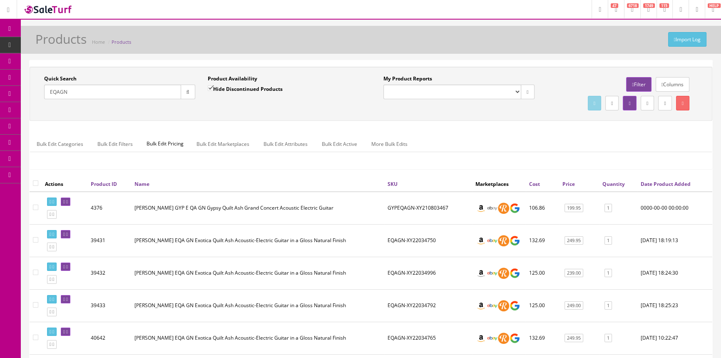
type input "EQAGN"
click at [212, 86] on input "Hide Discontinued Products" at bounding box center [210, 87] width 5 height 5
checkbox input "false"
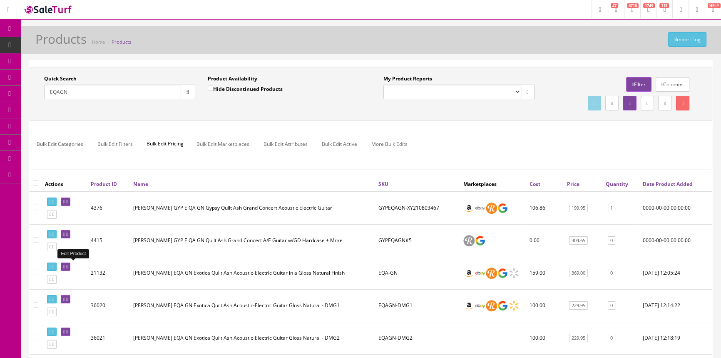
click at [70, 268] on link at bounding box center [66, 266] width 10 height 9
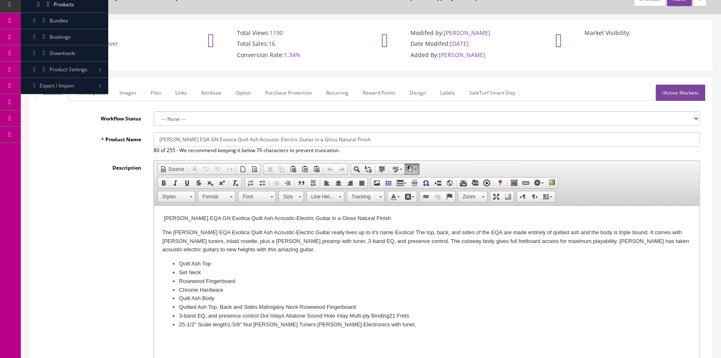
scroll to position [37, 0]
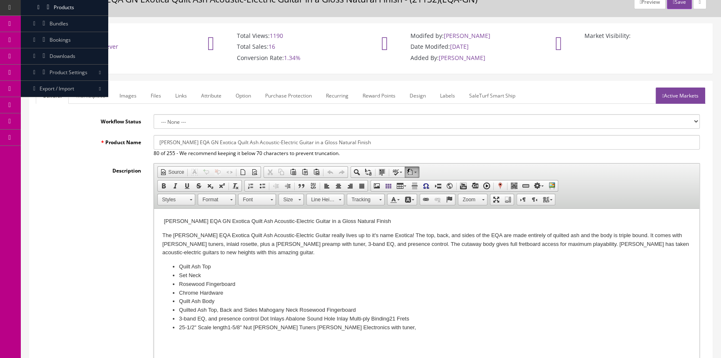
click at [129, 92] on link "Images" at bounding box center [128, 95] width 30 height 16
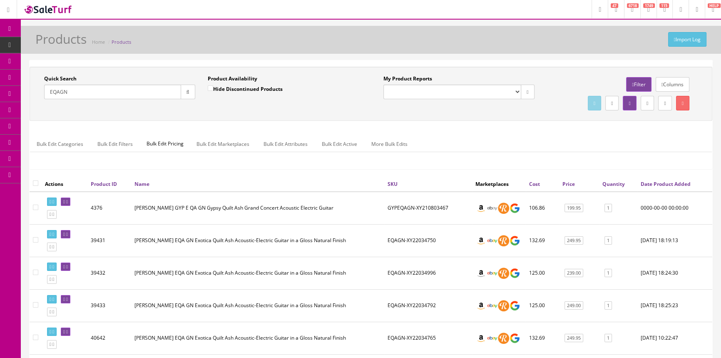
click at [212, 88] on input "Hide Discontinued Products" at bounding box center [210, 87] width 5 height 5
checkbox input "true"
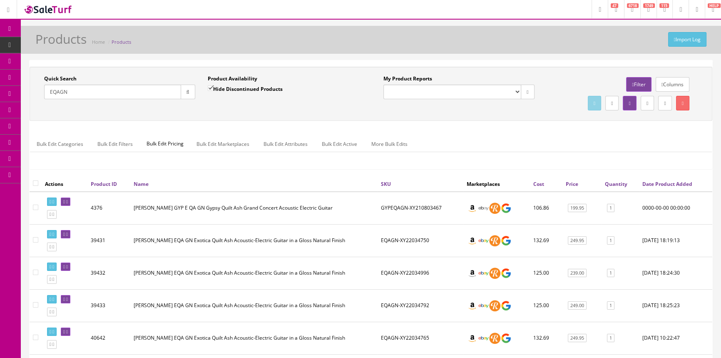
drag, startPoint x: 79, startPoint y: 89, endPoint x: 44, endPoint y: 93, distance: 35.6
click at [44, 93] on input "EQAGN" at bounding box center [112, 92] width 137 height 15
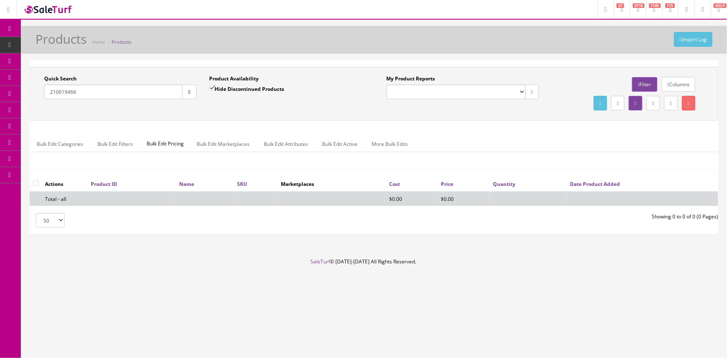
type input "210619466"
click at [212, 87] on input "Hide Discontinued Products" at bounding box center [211, 87] width 5 height 5
checkbox input "false"
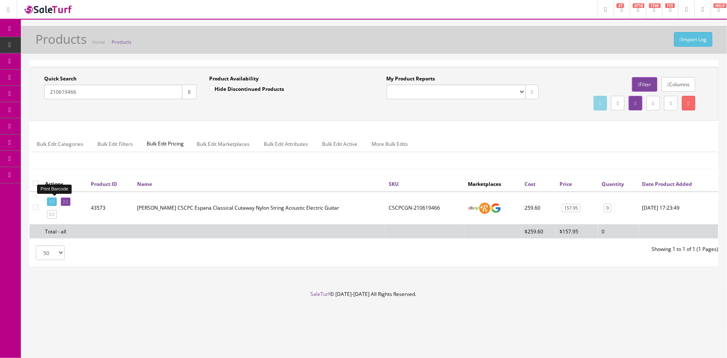
click at [51, 199] on icon at bounding box center [51, 201] width 2 height 5
click at [24, 101] on div "Quick Search 210619466 Date From Product Availability Hide Discontinued Product…" at bounding box center [374, 167] width 706 height 214
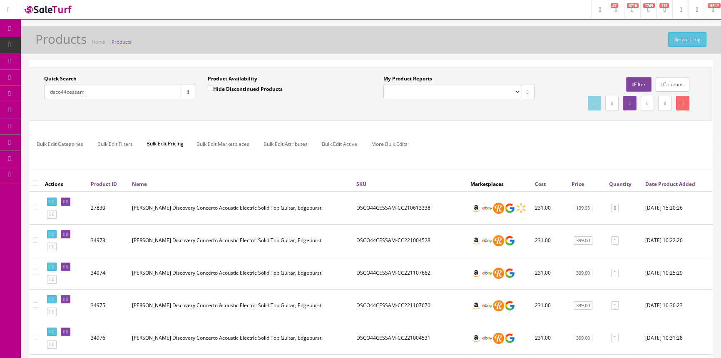
drag, startPoint x: 91, startPoint y: 91, endPoint x: 43, endPoint y: 93, distance: 47.5
click at [43, 93] on div "Quick Search dsco44cessam Date From" at bounding box center [120, 90] width 164 height 30
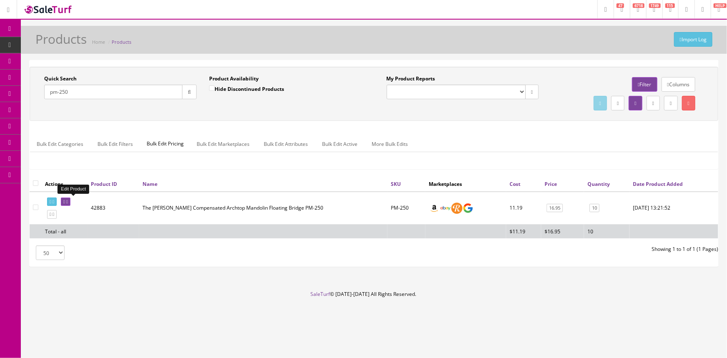
type input "pm-250"
click at [65, 201] on icon at bounding box center [64, 201] width 2 height 5
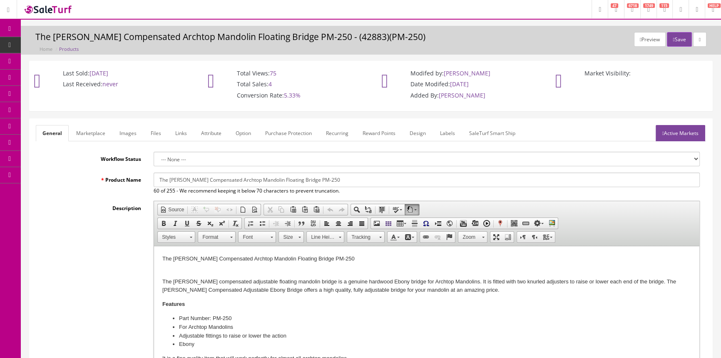
click at [131, 131] on link "Images" at bounding box center [128, 133] width 30 height 16
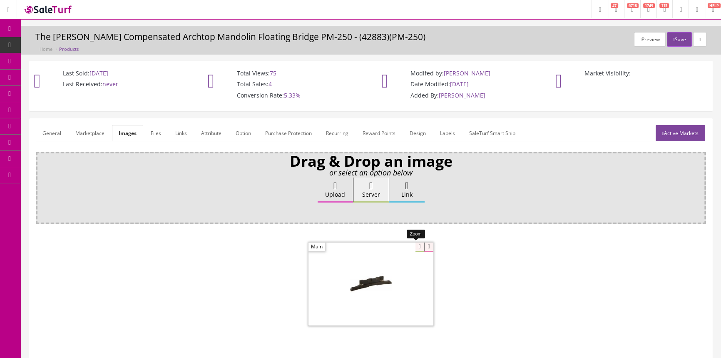
click at [414, 246] on div at bounding box center [371, 283] width 125 height 83
click at [81, 45] on link "Products" at bounding box center [64, 45] width 87 height 16
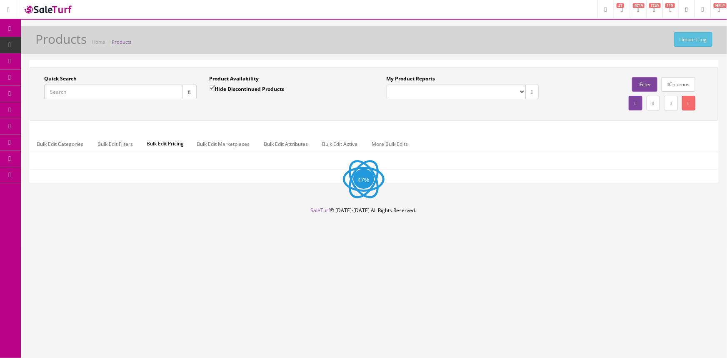
click at [80, 92] on input "Quick Search" at bounding box center [113, 92] width 138 height 15
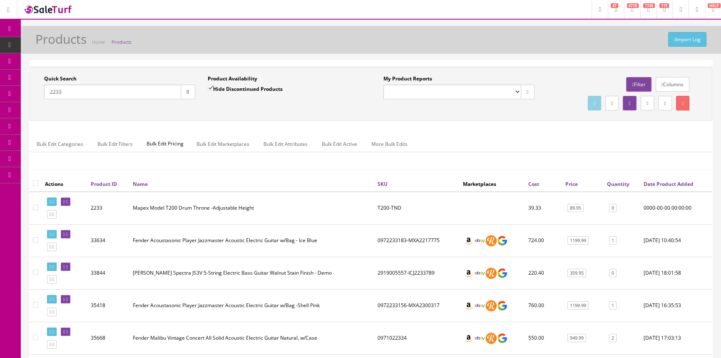
type input "2233"
click at [212, 86] on input "Hide Discontinued Products" at bounding box center [210, 87] width 5 height 5
checkbox input "false"
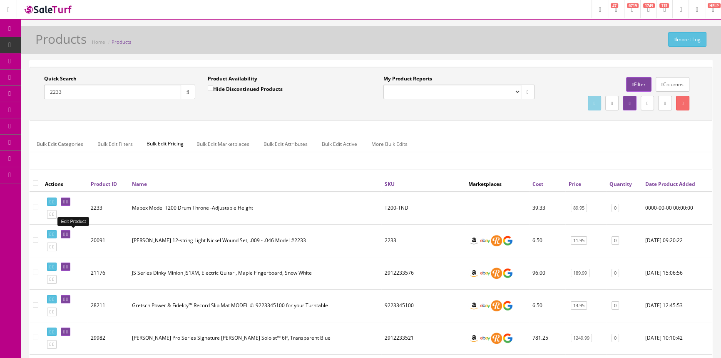
click at [65, 234] on icon at bounding box center [64, 234] width 2 height 5
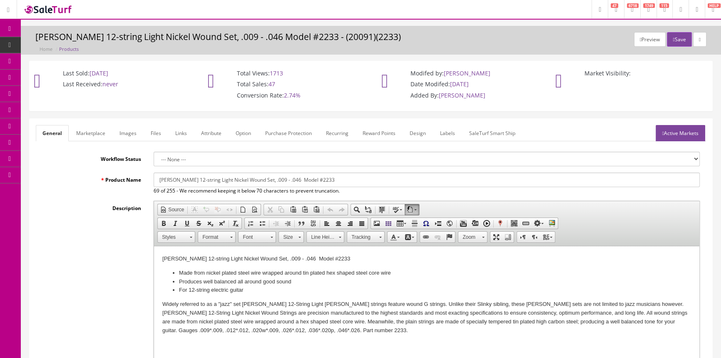
click at [133, 130] on link "Images" at bounding box center [128, 133] width 30 height 16
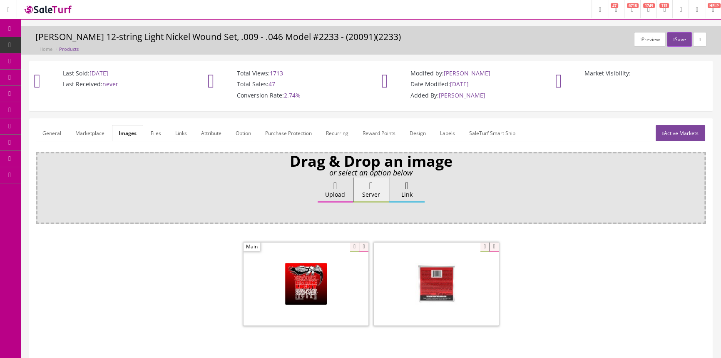
click at [47, 132] on link "General" at bounding box center [52, 133] width 32 height 16
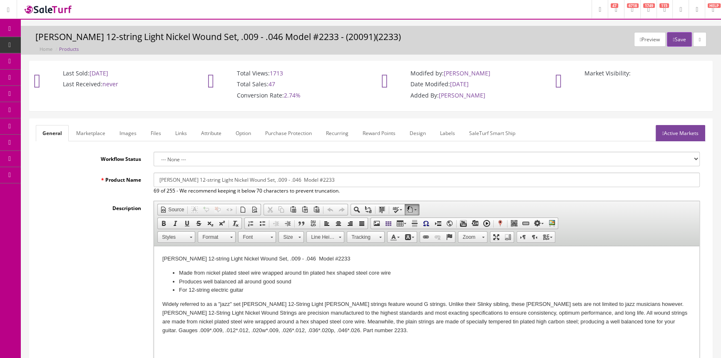
click at [62, 41] on link "Products" at bounding box center [64, 45] width 87 height 16
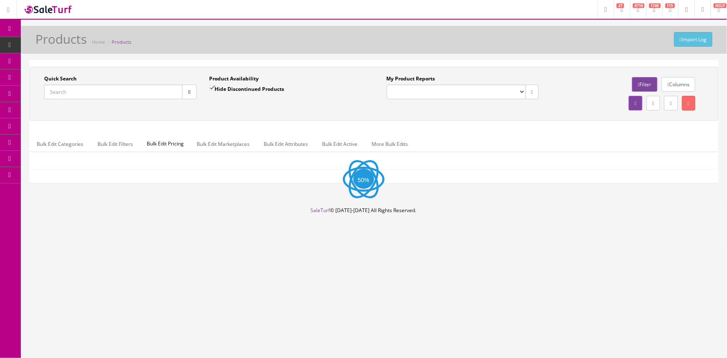
click at [75, 92] on input "Quick Search" at bounding box center [113, 92] width 138 height 15
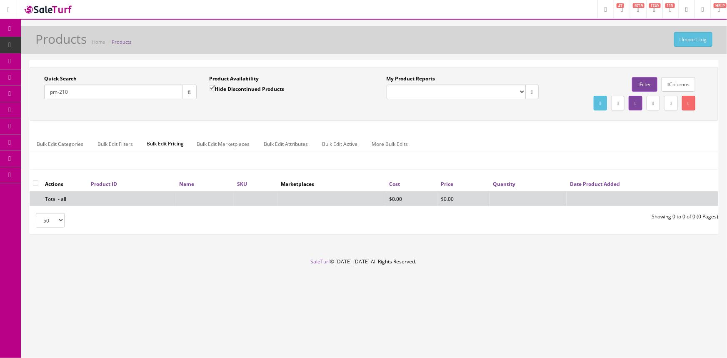
type input "pm-210"
click at [212, 87] on input "Hide Discontinued Products" at bounding box center [211, 87] width 5 height 5
checkbox input "false"
click at [74, 92] on input "pm-210" at bounding box center [113, 92] width 138 height 15
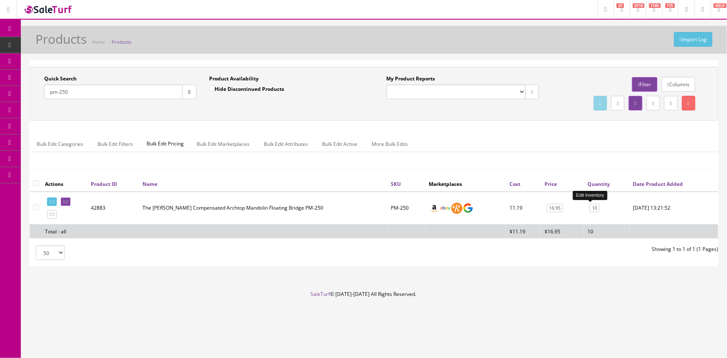
type input "pm-250"
click at [590, 206] on link "10" at bounding box center [594, 208] width 10 height 9
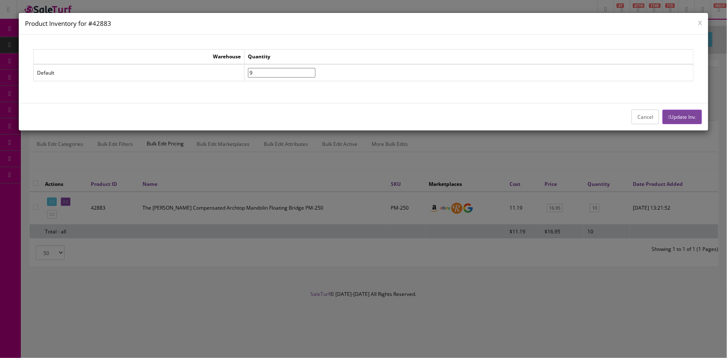
click at [315, 74] on input"] "9" at bounding box center [281, 73] width 67 height 10
type input"] "8"
click at [315, 74] on input"] "8" at bounding box center [281, 73] width 67 height 10
click at [686, 114] on button "Update Inv." at bounding box center [682, 117] width 40 height 15
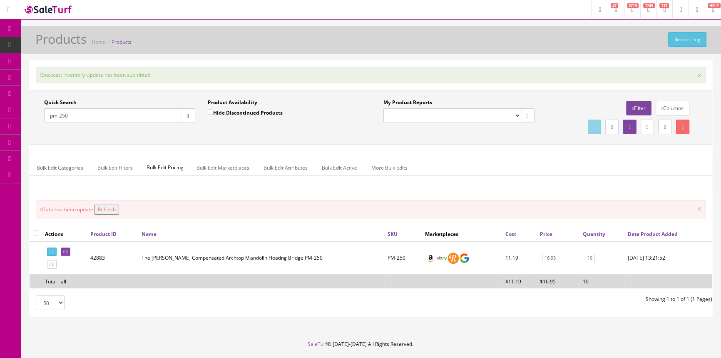
click at [119, 207] on button "Refresh" at bounding box center [107, 209] width 25 height 10
